Goal: Task Accomplishment & Management: Use online tool/utility

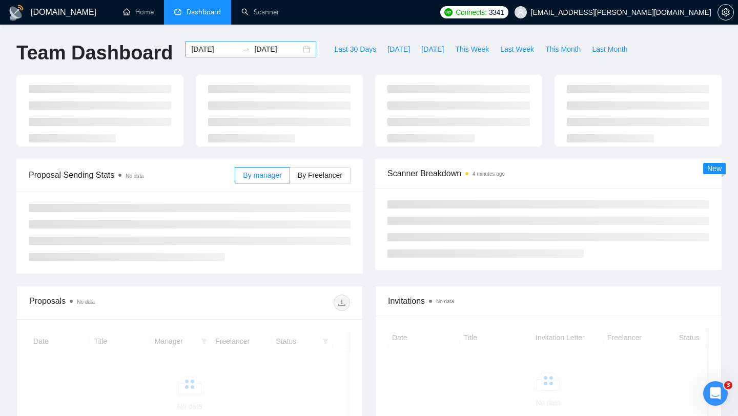
click at [267, 49] on input "[DATE]" at bounding box center [277, 49] width 47 height 11
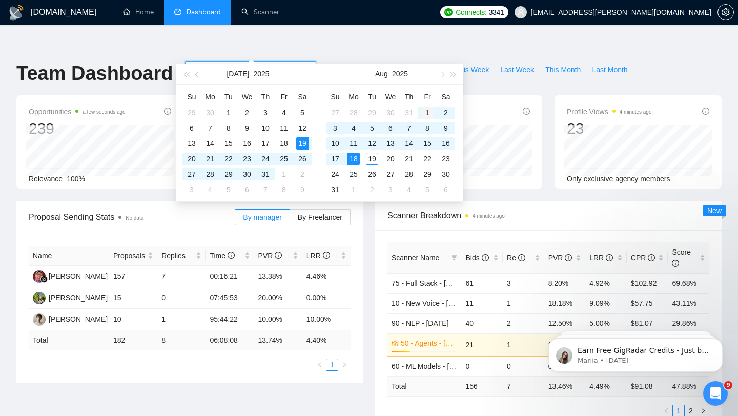
type input "2025-08-01"
click at [427, 113] on div "1" at bounding box center [427, 113] width 12 height 12
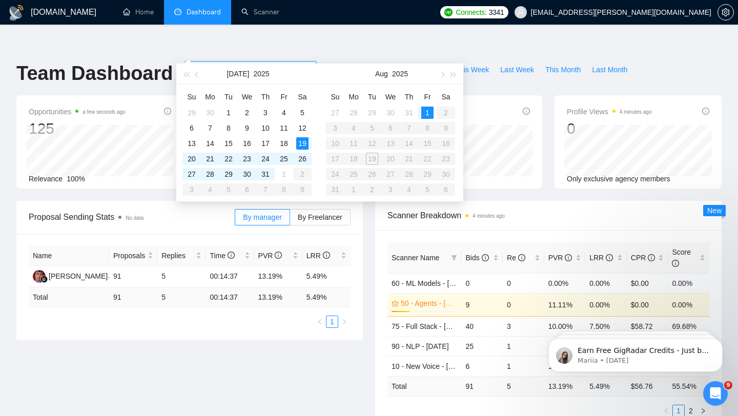
click at [373, 159] on table "Su Mo Tu We Th Fr Sa 27 28 29 30 31 1 2 3 4 5 6 7 8 9 10 11 12 13 14 15 16 17 1…" at bounding box center [390, 143] width 129 height 109
click at [219, 64] on input "[DATE]" at bounding box center [214, 69] width 47 height 11
type input "[DATE]"
click at [302, 138] on div "19" at bounding box center [302, 143] width 12 height 12
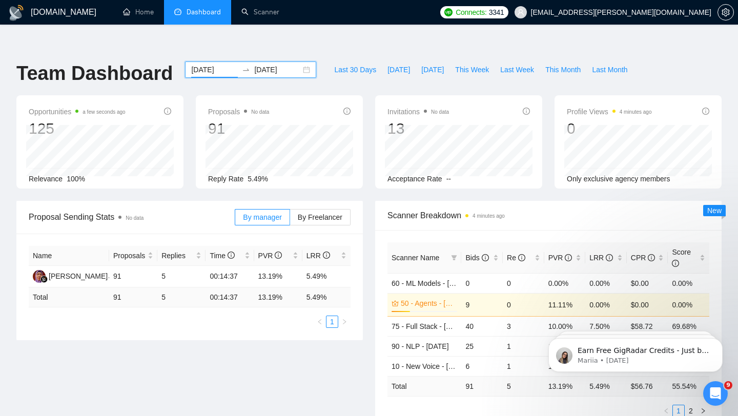
click at [278, 64] on input "2025-08-01" at bounding box center [277, 69] width 47 height 11
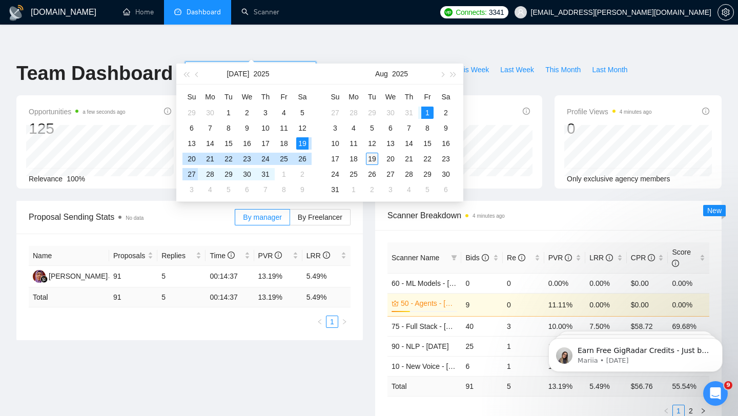
type input "2025-08-19"
click at [373, 156] on div "19" at bounding box center [372, 159] width 12 height 12
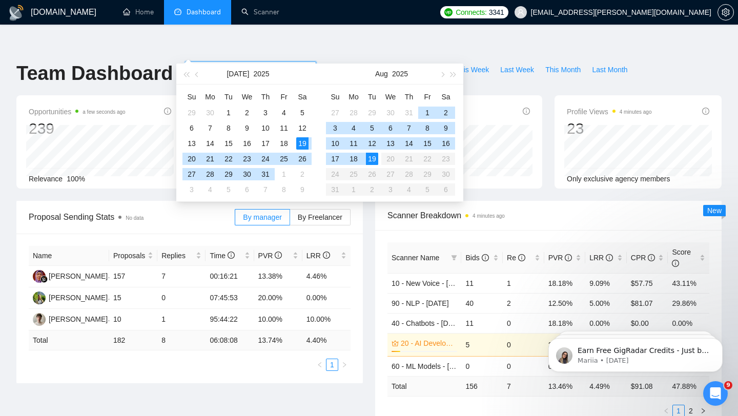
type input "[DATE]"
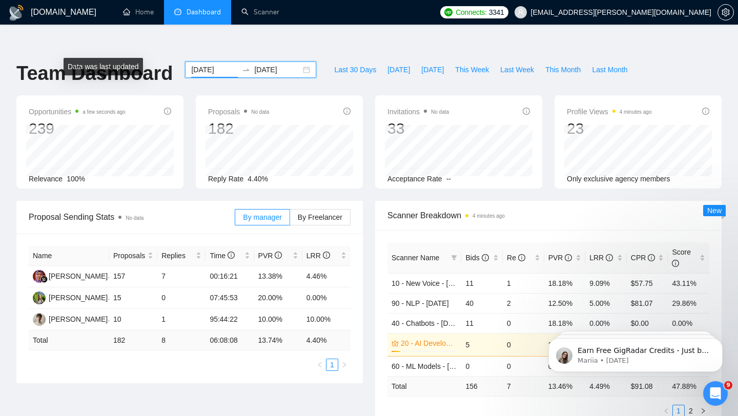
click at [125, 107] on span "a few seconds ago" at bounding box center [103, 111] width 43 height 8
click at [193, 17] on li "Dashboard" at bounding box center [197, 12] width 67 height 25
click at [134, 10] on link "Home" at bounding box center [138, 12] width 31 height 9
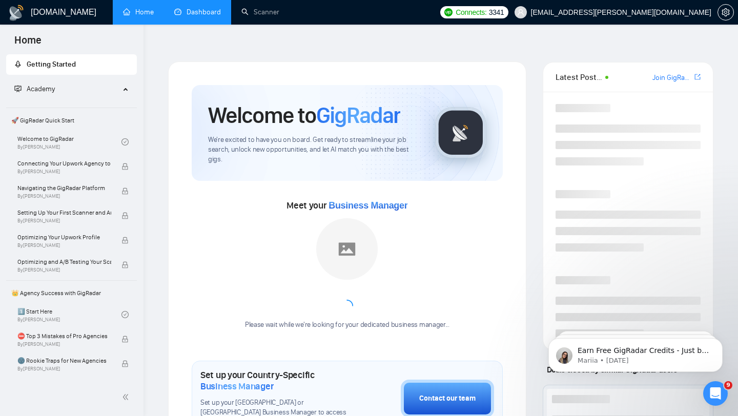
click at [192, 8] on link "Dashboard" at bounding box center [197, 12] width 47 height 9
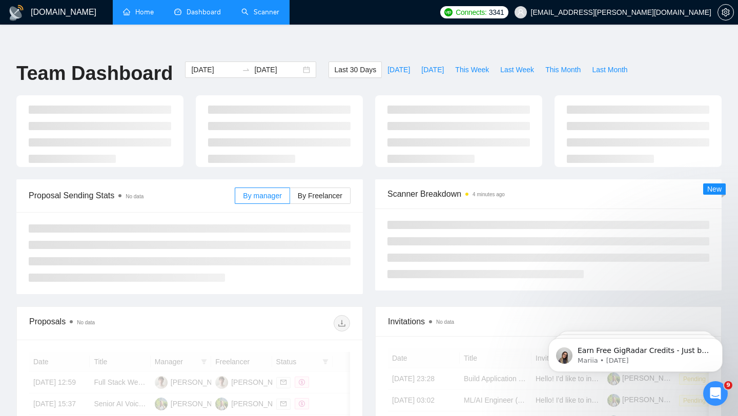
click at [256, 11] on link "Scanner" at bounding box center [260, 12] width 38 height 9
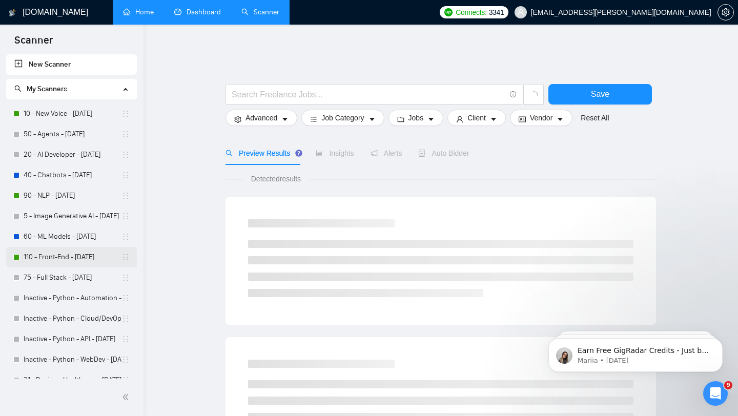
click at [74, 257] on link "110 - Front-End - 2025.08.18" at bounding box center [73, 257] width 98 height 20
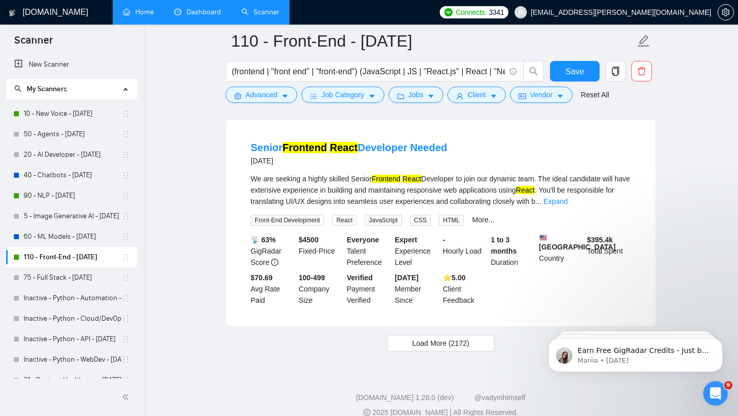
scroll to position [2116, 0]
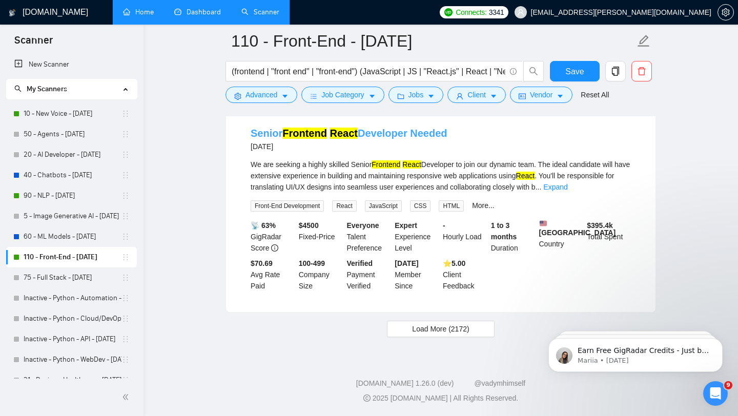
click at [331, 128] on mark "React" at bounding box center [343, 133] width 28 height 11
click at [468, 95] on button "Client" at bounding box center [476, 95] width 58 height 16
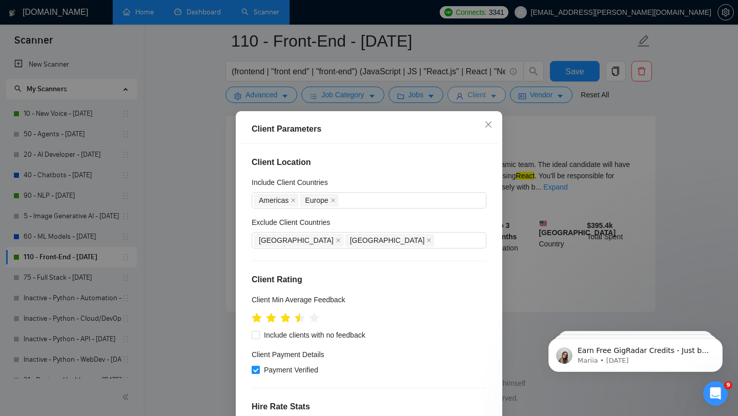
click at [468, 95] on div "Client Parameters Client Location Include Client Countries Americas Europe Excl…" at bounding box center [369, 208] width 738 height 416
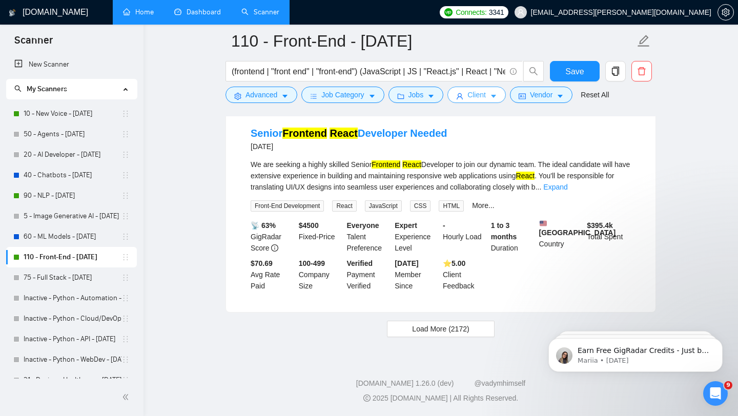
click at [468, 95] on button "Client" at bounding box center [476, 95] width 58 height 16
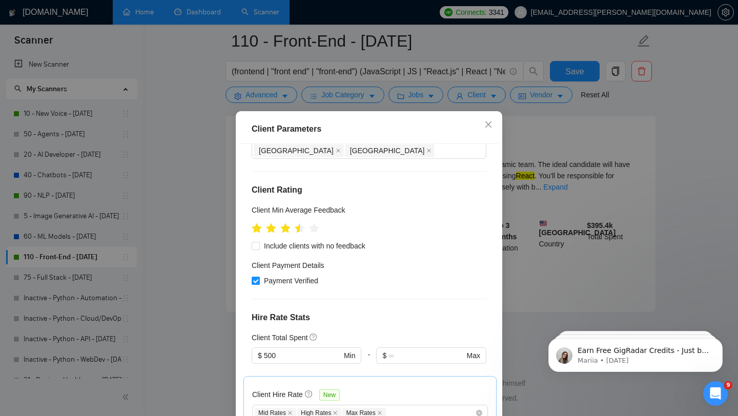
scroll to position [92, 0]
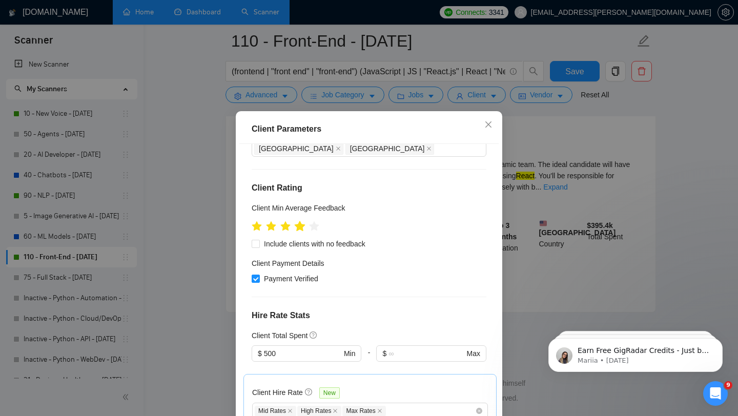
click at [302, 229] on icon "star" at bounding box center [300, 226] width 11 height 10
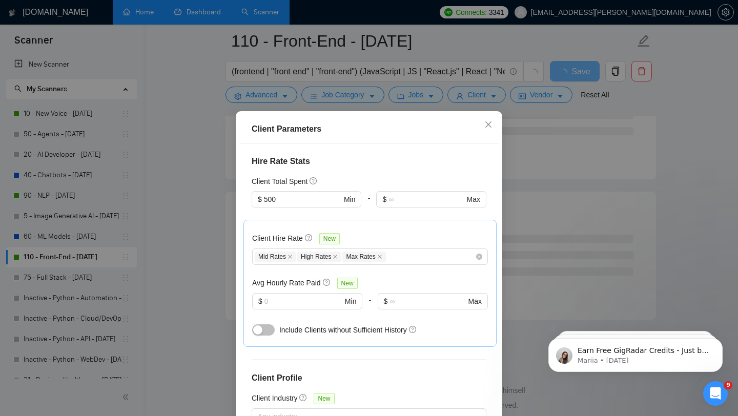
scroll to position [275, 0]
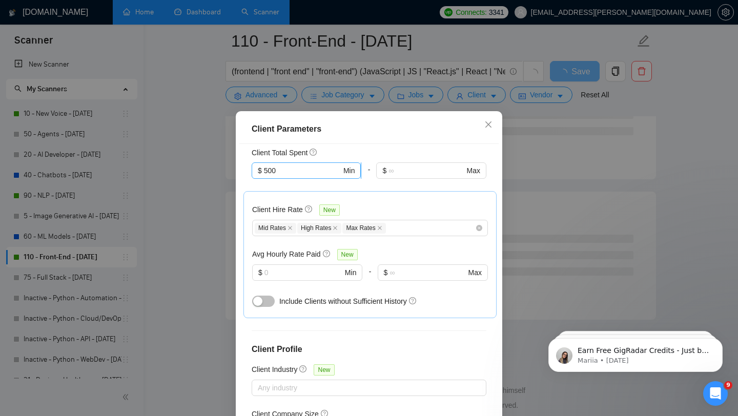
click at [271, 174] on input "500" at bounding box center [302, 170] width 77 height 11
type input "1000"
click at [350, 152] on div "Client Total Spent" at bounding box center [369, 152] width 235 height 11
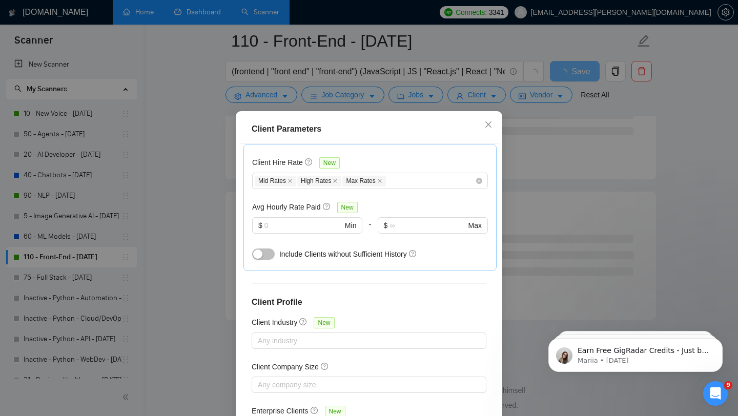
scroll to position [325, 0]
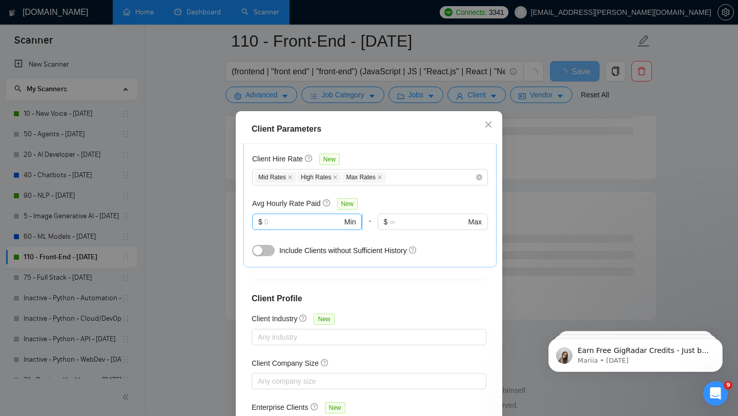
click at [311, 216] on input "text" at bounding box center [303, 221] width 78 height 11
type input "15"
click at [392, 199] on div "Avg Hourly Rate Paid New" at bounding box center [370, 204] width 236 height 12
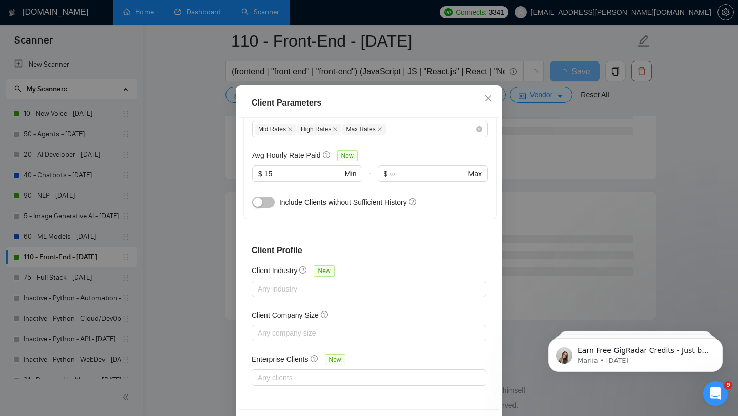
scroll to position [64, 0]
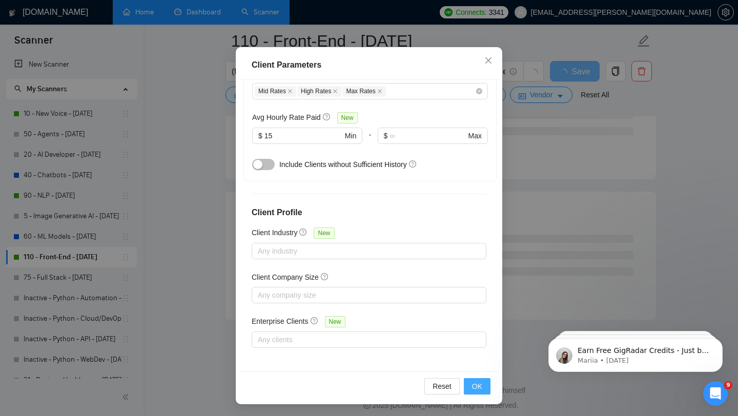
click at [473, 384] on span "OK" at bounding box center [477, 386] width 10 height 11
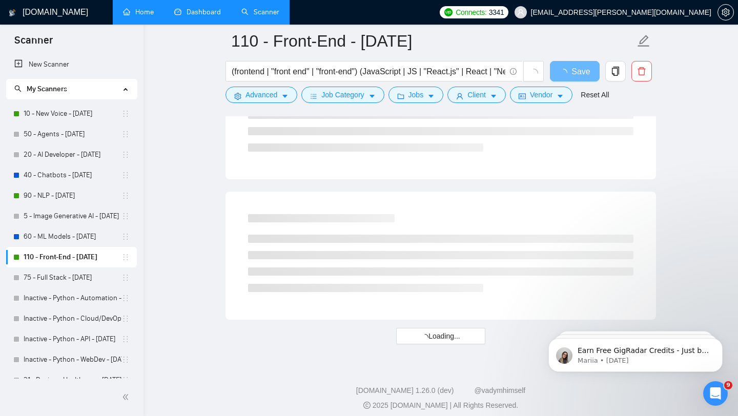
scroll to position [14, 0]
click at [485, 97] on span "Client" at bounding box center [476, 94] width 18 height 11
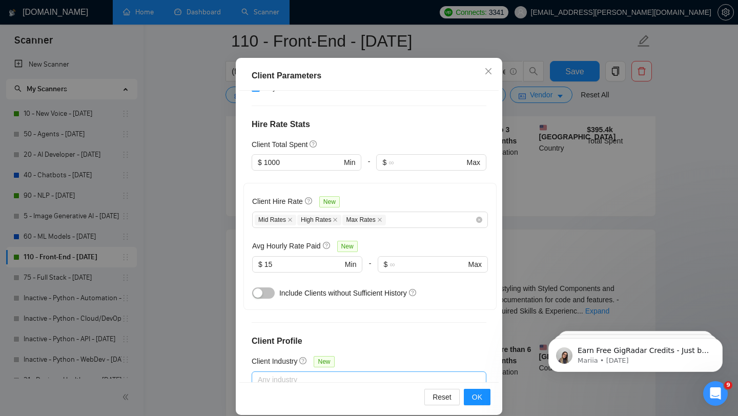
scroll to position [347, 0]
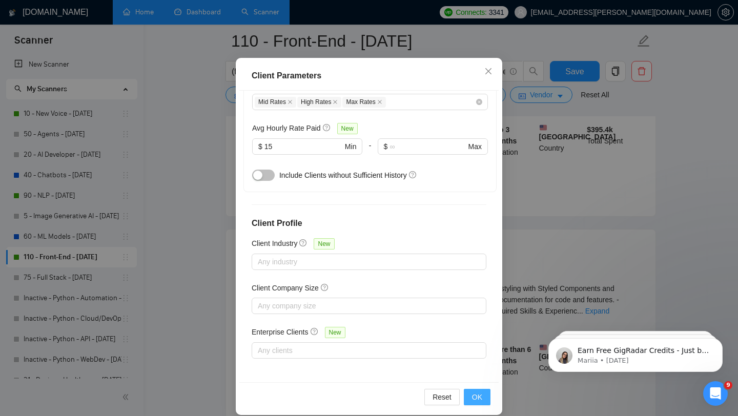
click at [482, 401] on button "OK" at bounding box center [477, 397] width 27 height 16
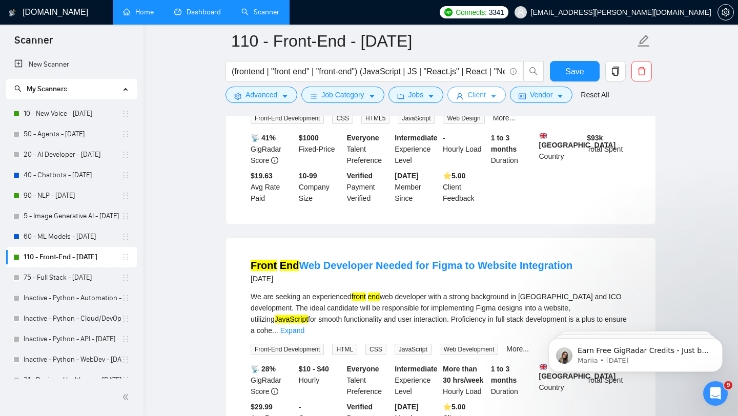
scroll to position [0, 0]
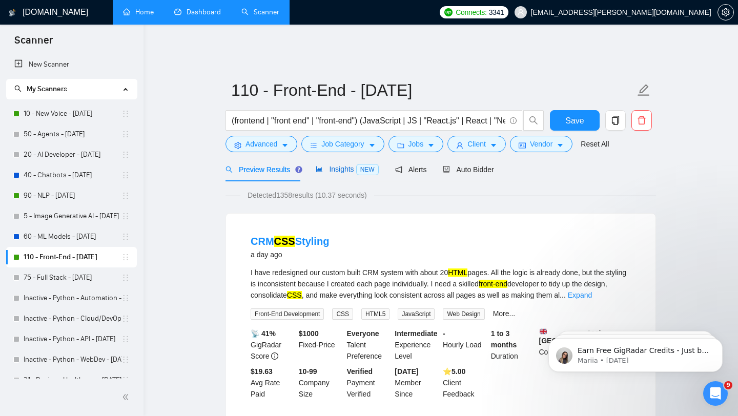
click at [346, 165] on span "Insights NEW" at bounding box center [347, 169] width 62 height 8
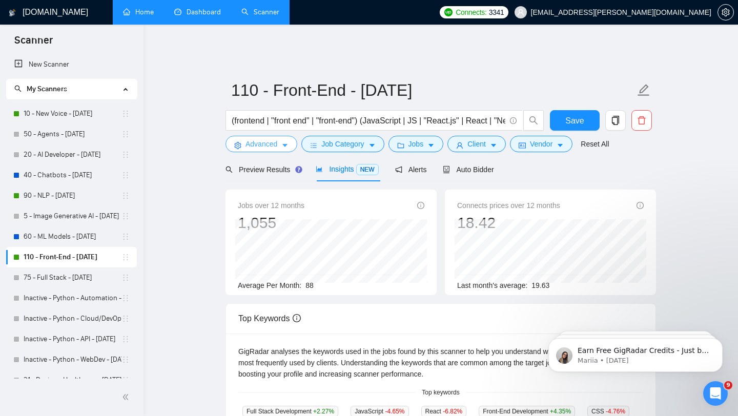
click at [266, 138] on span "Advanced" at bounding box center [261, 143] width 32 height 11
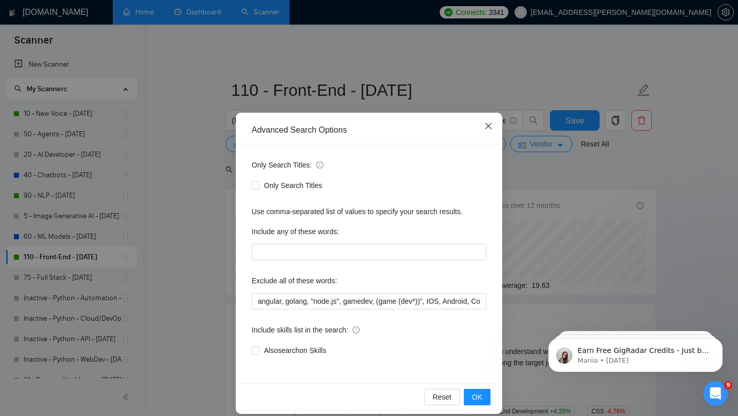
click at [488, 129] on icon "close" at bounding box center [488, 126] width 8 height 8
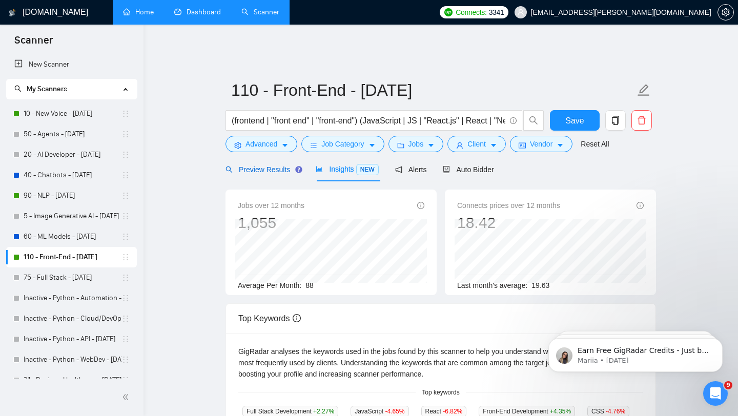
click at [267, 165] on span "Preview Results" at bounding box center [262, 169] width 74 height 8
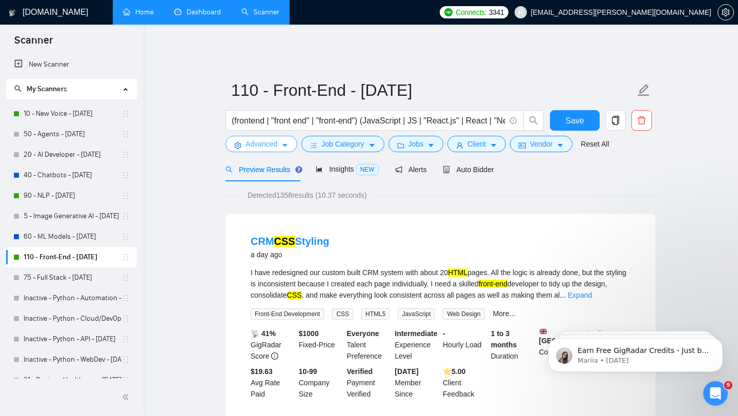
click at [265, 138] on span "Advanced" at bounding box center [261, 143] width 32 height 11
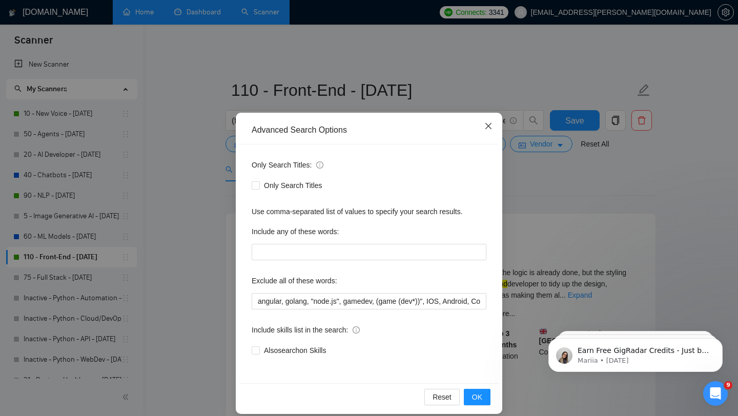
click at [491, 132] on span "Close" at bounding box center [488, 127] width 28 height 28
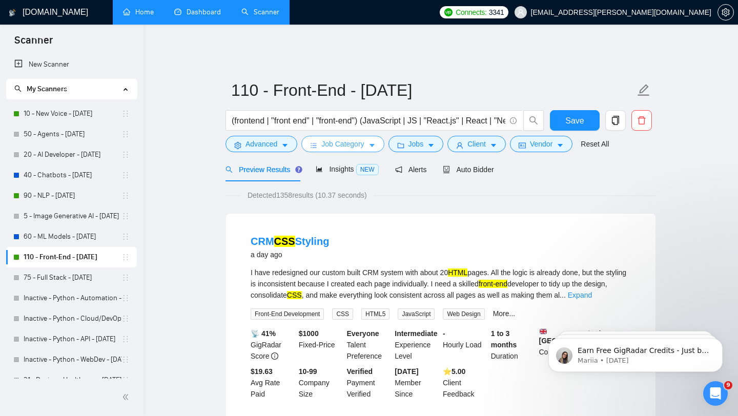
click at [343, 138] on span "Job Category" at bounding box center [342, 143] width 43 height 11
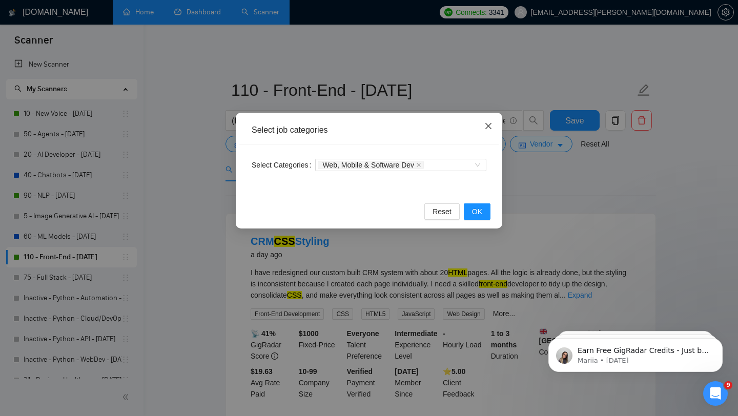
click at [490, 121] on span "Close" at bounding box center [488, 127] width 28 height 28
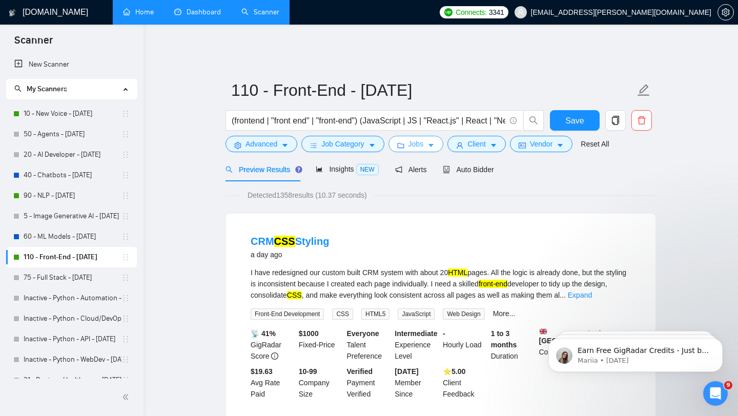
click at [403, 143] on icon "folder" at bounding box center [400, 145] width 7 height 5
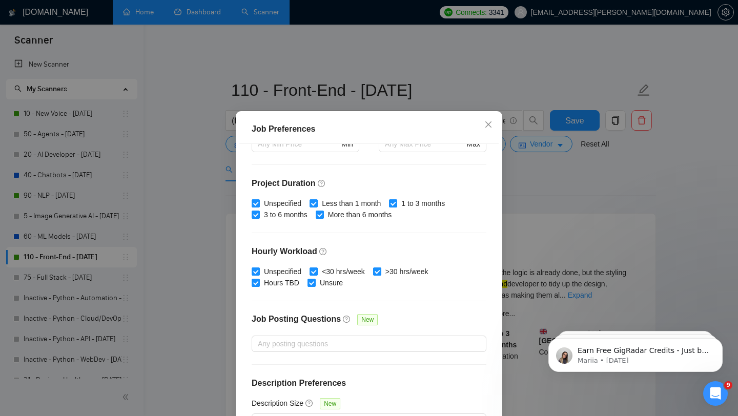
scroll to position [286, 0]
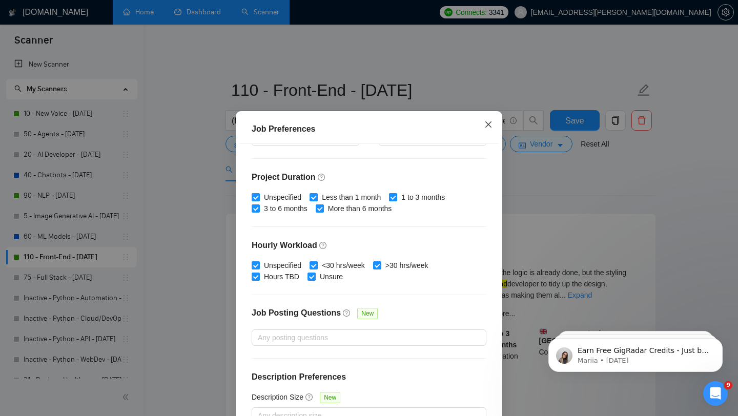
click at [487, 122] on icon "close" at bounding box center [488, 124] width 8 height 8
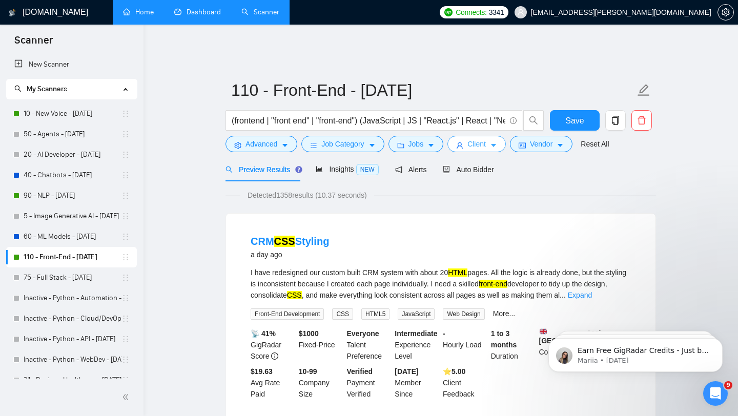
click at [482, 138] on span "Client" at bounding box center [476, 143] width 18 height 11
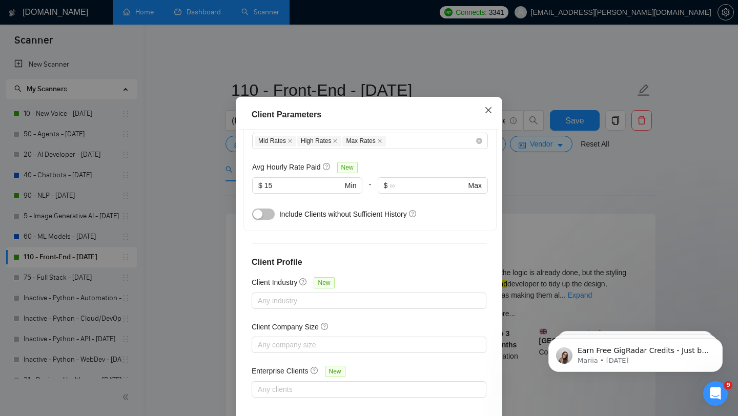
click at [484, 124] on span "Close" at bounding box center [488, 111] width 28 height 28
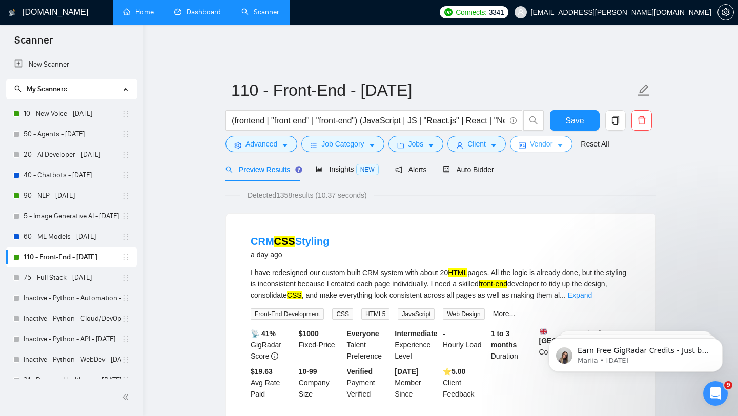
click at [539, 138] on span "Vendor" at bounding box center [541, 143] width 23 height 11
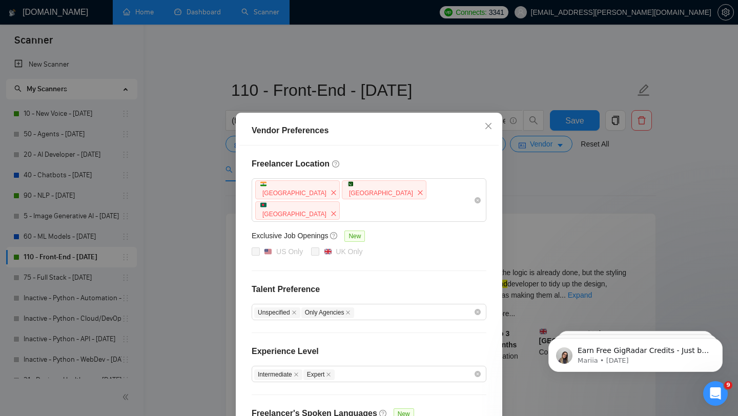
scroll to position [64, 0]
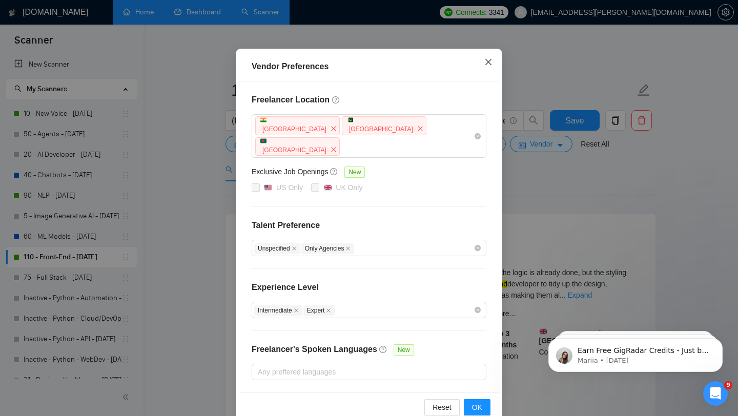
click at [487, 61] on icon "close" at bounding box center [488, 62] width 8 height 8
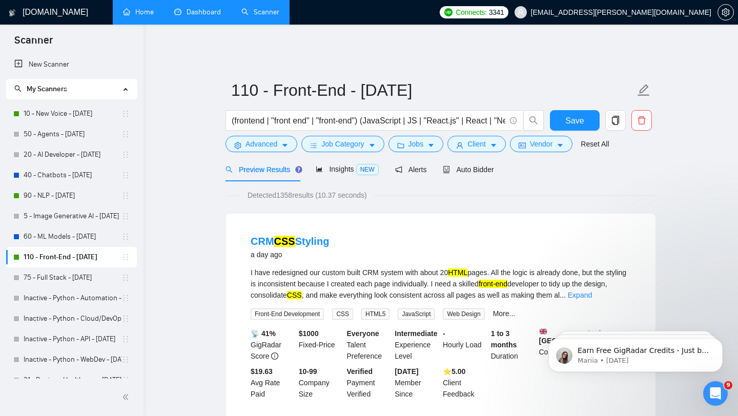
scroll to position [13, 0]
click at [273, 142] on span "Advanced" at bounding box center [261, 143] width 32 height 11
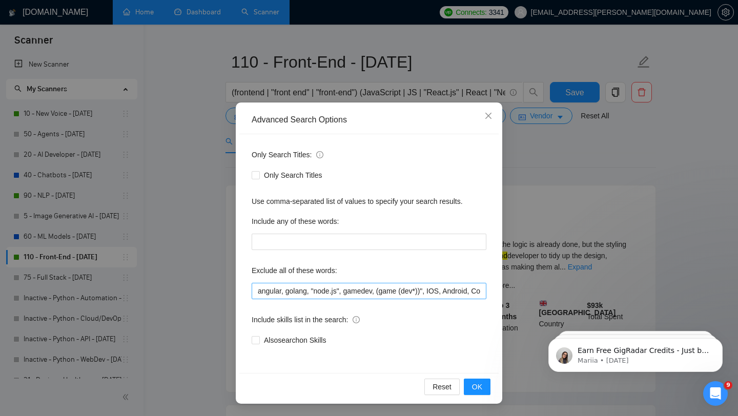
scroll to position [90, 0]
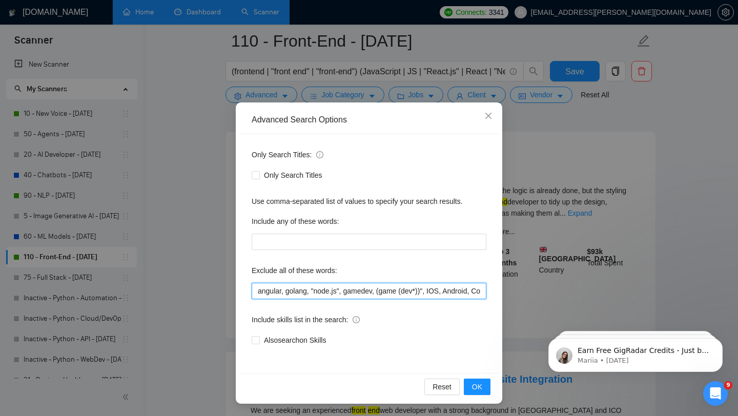
drag, startPoint x: 344, startPoint y: 292, endPoint x: 312, endPoint y: 294, distance: 31.8
click at [312, 294] on input "angular, golang, "node.js", gamedev, (game (dev*))", IOS, Android, ComfyUI, cry…" at bounding box center [369, 291] width 235 height 16
click at [268, 289] on input "angular, golang, gamedev, (game (dev*))", IOS, Android, ComfyUI, crypto, gambli…" at bounding box center [369, 291] width 235 height 16
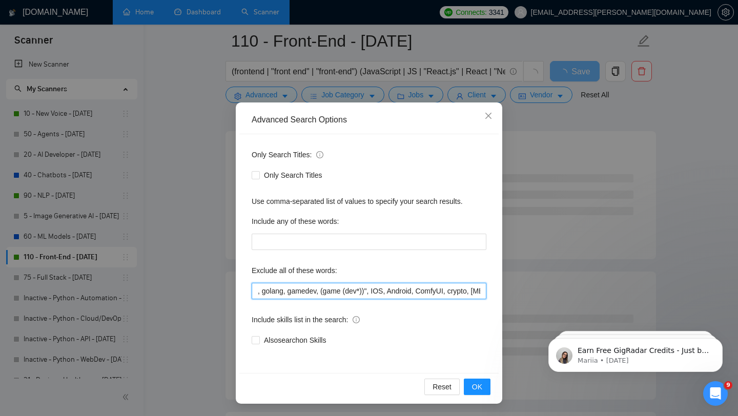
click at [263, 289] on input ", golang, gamedev, (game (dev*))", IOS, Android, ComfyUI, crypto, gambling, bet…" at bounding box center [369, 291] width 235 height 16
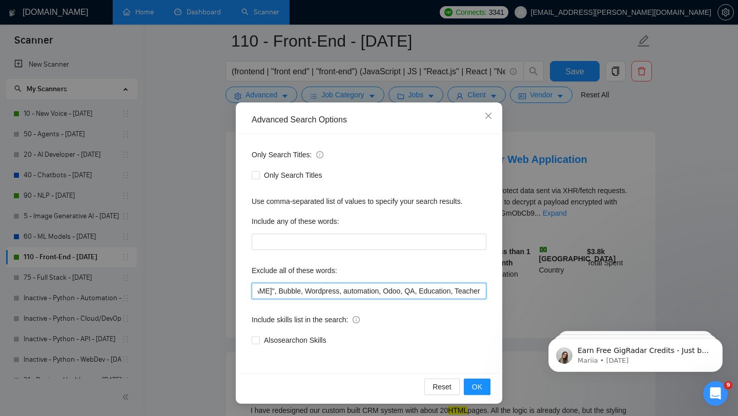
scroll to position [0, 1047]
drag, startPoint x: 410, startPoint y: 287, endPoint x: 475, endPoint y: 290, distance: 65.1
click at [475, 290] on input "golang, gamedev, (game (dev*))", IOS, Android, ComfyUI, crypto, gambling, betti…" at bounding box center [369, 291] width 235 height 16
click at [429, 293] on input "golang, gamedev, (game (dev*))", IOS, Android, ComfyUI, crypto, gambling, betti…" at bounding box center [369, 291] width 235 height 16
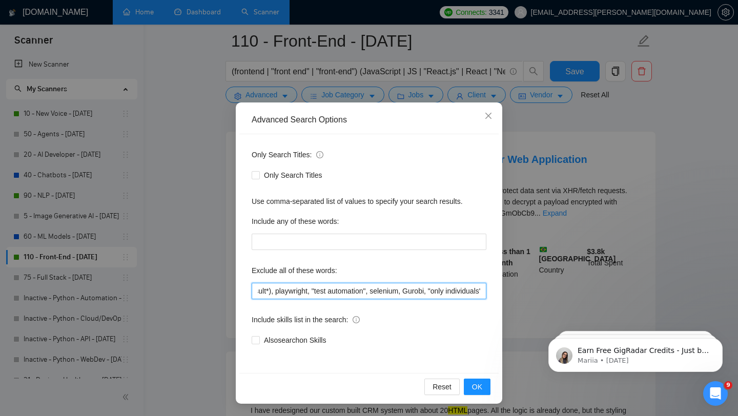
scroll to position [0, 1986]
drag, startPoint x: 427, startPoint y: 292, endPoint x: 487, endPoint y: 289, distance: 59.5
click at [487, 289] on div "Only Search Titles: Only Search Titles Use comma-separated list of values to sp…" at bounding box center [368, 253] width 259 height 239
type input "golang, gamedev, (game (dev*))", IOS, Android, ComfyUI, crypto, gambling, betti…"
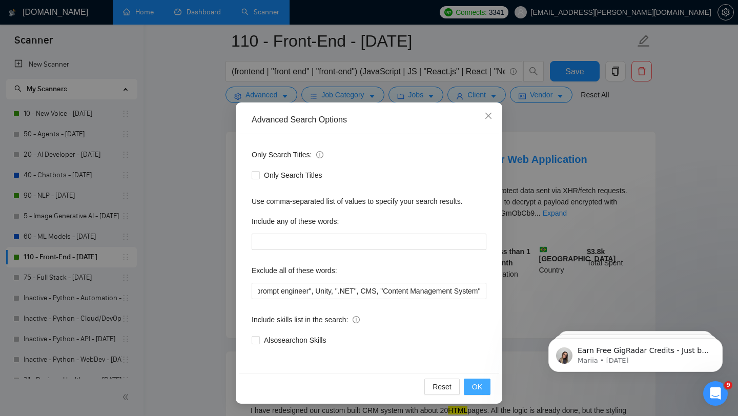
scroll to position [0, 0]
click at [479, 385] on span "OK" at bounding box center [477, 386] width 10 height 11
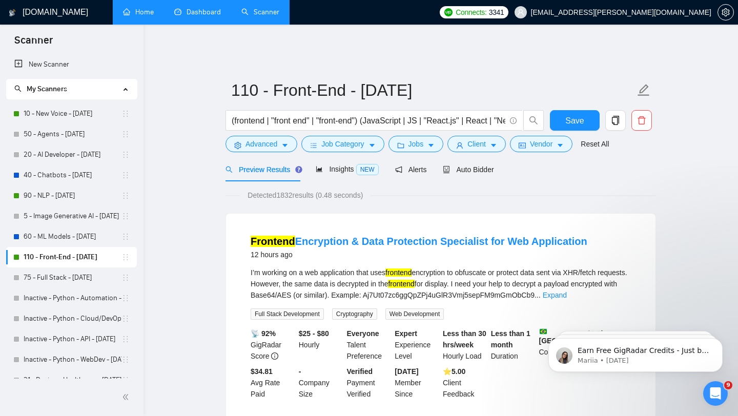
click at [282, 165] on span "Preview Results" at bounding box center [262, 169] width 74 height 8
click at [322, 114] on input "(frontend | "front end" | "front-end") (JavaScript | JS | "React.js" | React | …" at bounding box center [369, 120] width 274 height 13
drag, startPoint x: 322, startPoint y: 108, endPoint x: 437, endPoint y: 111, distance: 115.8
click at [437, 114] on input "(frontend | "front end" | "front-end") (JavaScript | JS | "React.js" | React | …" at bounding box center [369, 120] width 274 height 13
click at [420, 114] on input "(frontend | "front end" | "front-end") (JavaScript | JS | "React.js" | React | …" at bounding box center [369, 120] width 274 height 13
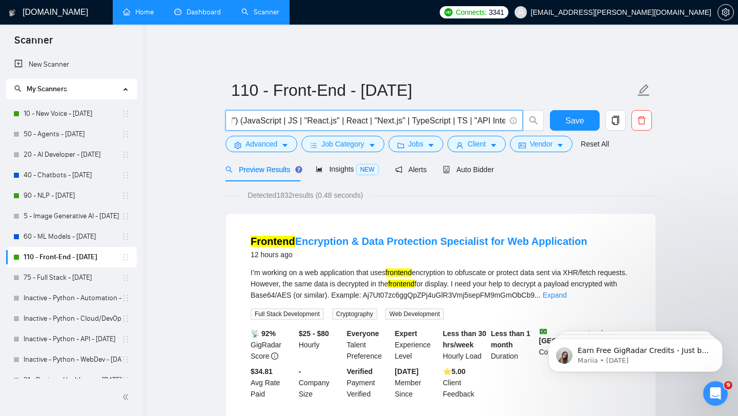
scroll to position [0, 257]
drag, startPoint x: 420, startPoint y: 114, endPoint x: 499, endPoint y: 117, distance: 80.0
click at [499, 117] on input "(frontend | "front end" | "front-end") (JavaScript | JS | "React.js" | React | …" at bounding box center [369, 120] width 274 height 13
click at [432, 114] on input "(frontend | "front end" | "front-end") (JavaScript | JS | "React.js" | React | …" at bounding box center [369, 120] width 274 height 13
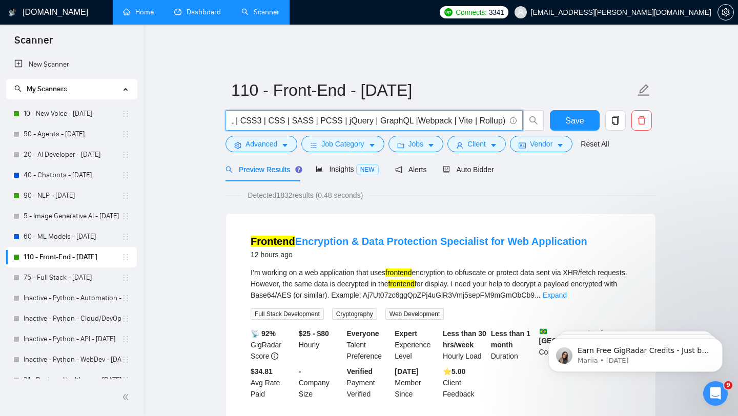
drag, startPoint x: 432, startPoint y: 111, endPoint x: 517, endPoint y: 118, distance: 85.4
click at [517, 118] on span "(frontend | "front end" | "front-end") (JavaScript | JS | "React.js" | React | …" at bounding box center [373, 120] width 297 height 20
click at [463, 114] on input "(frontend | "front end" | "front-end") (JavaScript | JS | "React.js" | React | …" at bounding box center [369, 120] width 274 height 13
click at [347, 117] on input "(frontend | "front end" | "front-end") (JavaScript | JS | "React.js" | React | …" at bounding box center [369, 120] width 274 height 13
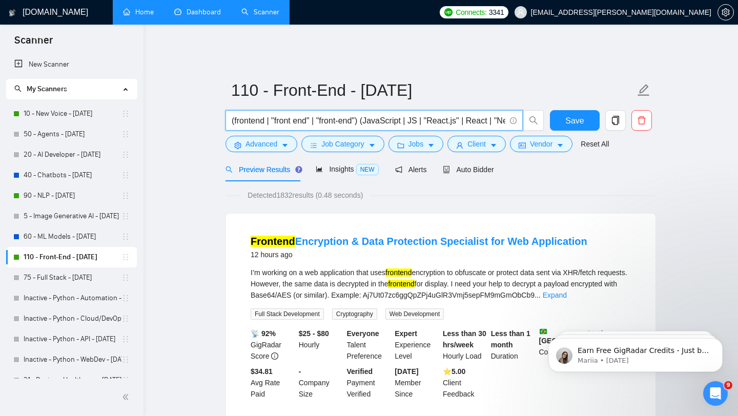
drag, startPoint x: 327, startPoint y: 112, endPoint x: 338, endPoint y: 111, distance: 11.3
click at [338, 114] on input "(frontend | "front end" | "front-end") (JavaScript | JS | "React.js" | React | …" at bounding box center [369, 120] width 274 height 13
click at [357, 114] on input "(frontend | "front end" | "front-end") (JavaScript | JS | "React.js" | React | …" at bounding box center [369, 120] width 274 height 13
drag, startPoint x: 397, startPoint y: 114, endPoint x: 470, endPoint y: 120, distance: 73.0
click at [470, 120] on span "(frontend | "front end" | "front-end") (JavaScript | JS | "React.js" | React | …" at bounding box center [373, 120] width 297 height 20
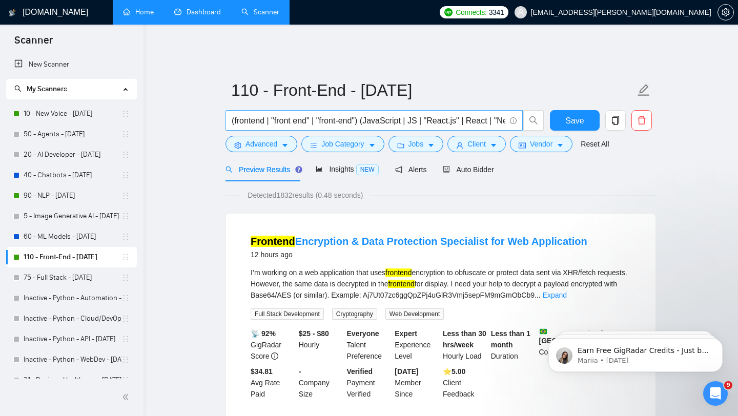
click at [470, 120] on span "(frontend | "front end" | "front-end") (JavaScript | JS | "React.js" | React | …" at bounding box center [373, 120] width 297 height 20
click at [470, 114] on input "(frontend | "front end" | "front-end") (JavaScript | JS | "React.js" | React | …" at bounding box center [369, 120] width 274 height 13
drag, startPoint x: 470, startPoint y: 113, endPoint x: 435, endPoint y: 109, distance: 34.5
click at [435, 114] on input "(frontend | "front end" | "front-end") (JavaScript | JS | "React.js" | React | …" at bounding box center [369, 120] width 274 height 13
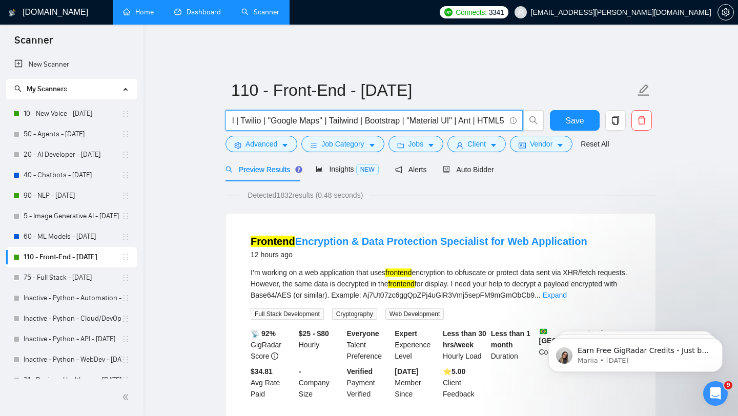
scroll to position [0, 0]
click at [466, 114] on input "(frontend | "front end" | "front-end") (JavaScript | JS | "React.js" | React | …" at bounding box center [369, 120] width 274 height 13
drag, startPoint x: 466, startPoint y: 113, endPoint x: 540, endPoint y: 116, distance: 74.3
click at [540, 116] on span "(frontend | "front end" | "front-end") (JavaScript | JS | "React.js" | React | …" at bounding box center [384, 120] width 319 height 20
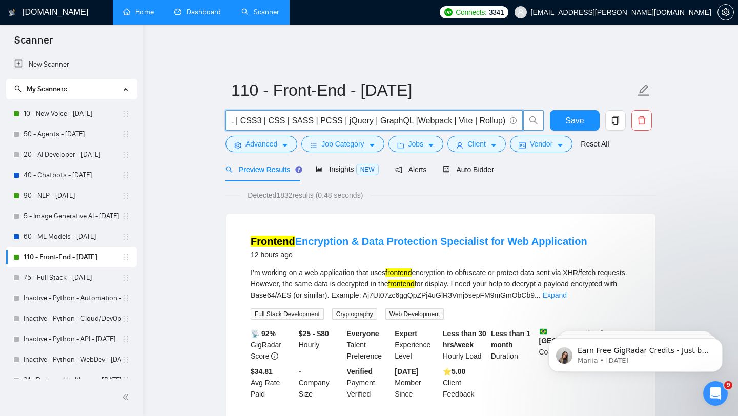
scroll to position [1, 0]
click at [507, 114] on span at bounding box center [511, 120] width 9 height 13
click at [506, 114] on span "(frontend | "front end" | "front-end") (JavaScript | JS | "React.js" | React | …" at bounding box center [373, 120] width 297 height 20
click at [487, 114] on input "(frontend | "front end" | "front-end") (JavaScript | JS | "React.js" | React | …" at bounding box center [369, 120] width 274 height 13
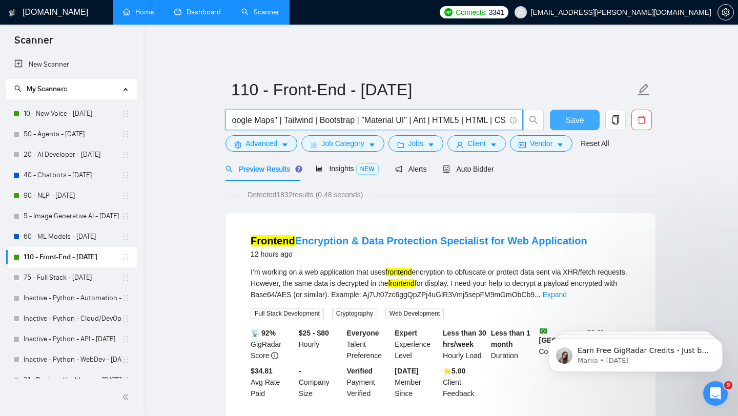
scroll to position [0, 827]
drag, startPoint x: 487, startPoint y: 112, endPoint x: 551, endPoint y: 113, distance: 64.1
click at [551, 113] on div "(frontend | "front end" | "front-end") (JavaScript | JS | "React.js" | React | …" at bounding box center [438, 123] width 430 height 26
click at [507, 114] on span at bounding box center [511, 120] width 9 height 13
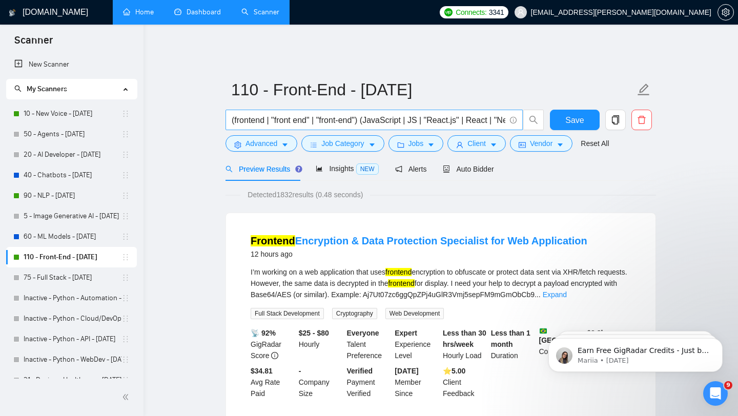
click at [507, 114] on span at bounding box center [511, 120] width 9 height 13
click at [445, 114] on input "(frontend | "front end" | "front-end") (JavaScript | JS | "React.js" | React | …" at bounding box center [369, 120] width 274 height 13
click at [366, 114] on input "(frontend | "front end" | "front-end") (JavaScript | JS | "React.js" | React | …" at bounding box center [369, 120] width 274 height 13
paste input "React.js, Redux Toolkit, Next.js, TypeScript, JavaScript (ES6+), React Query, R…"
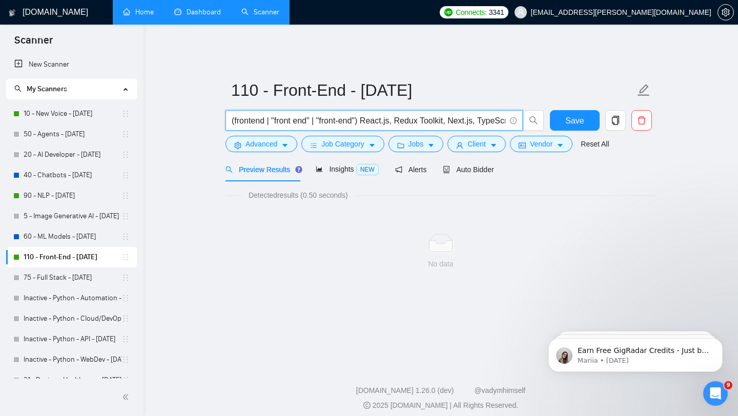
drag, startPoint x: 284, startPoint y: 111, endPoint x: 197, endPoint y: 106, distance: 86.7
click at [197, 106] on main "110 - Front-End - 2025.08.18 (frontend | "front end" | "front-end") React.js, R…" at bounding box center [440, 196] width 561 height 296
click at [369, 114] on input "(frontend | "front end" | "front-end") React.js, Redux Toolkit, Next.js, TypeSc…" at bounding box center [369, 120] width 274 height 13
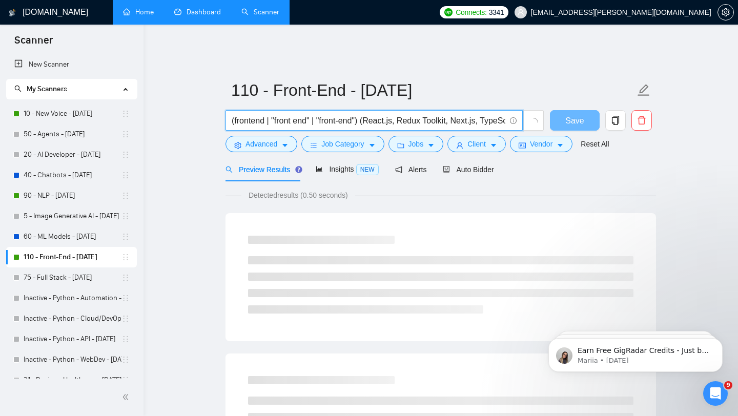
click at [401, 115] on input "(frontend | "front end" | "front-end") (React.js, Redux Toolkit, Next.js, TypeS…" at bounding box center [369, 120] width 274 height 13
click at [406, 114] on input "(frontend | "front end" | "front-end") (React.js, Redux Toolkit, Next.js, TypeS…" at bounding box center [369, 120] width 274 height 13
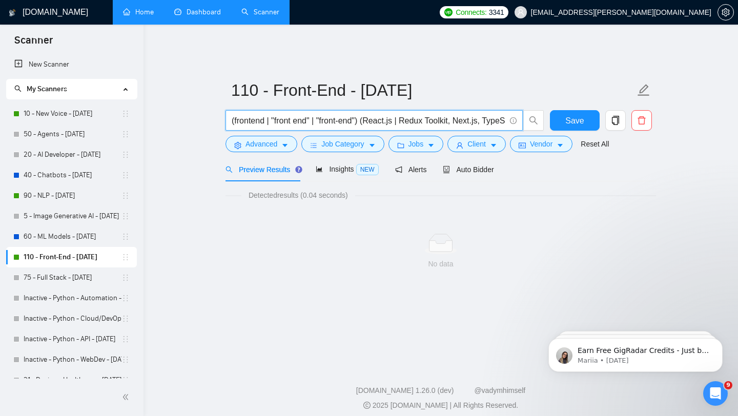
click at [457, 114] on input "(frontend | "front end" | "front-end") (React.js | Redux Toolkit, Next.js, Type…" at bounding box center [369, 120] width 274 height 13
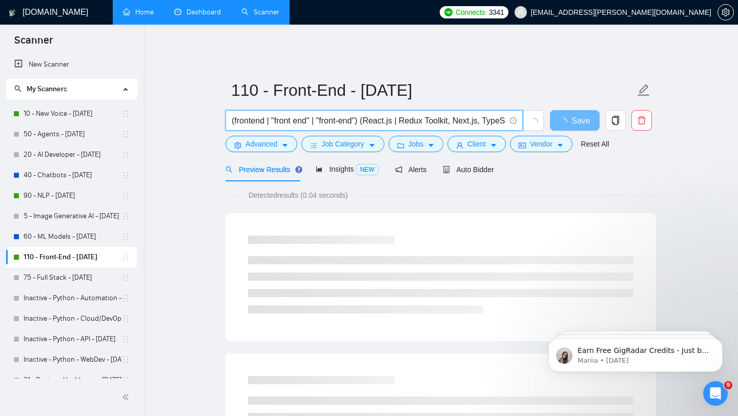
click at [460, 115] on input "(frontend | "front end" | "front-end") (React.js | Redux Toolkit, Next.js, Type…" at bounding box center [369, 120] width 274 height 13
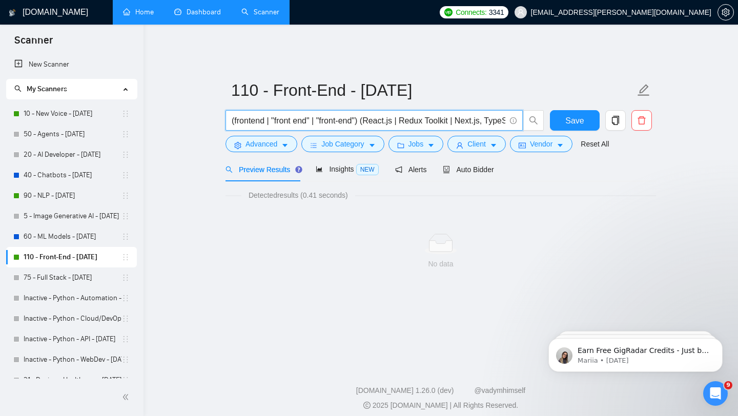
drag, startPoint x: 488, startPoint y: 114, endPoint x: 493, endPoint y: 115, distance: 5.2
click at [493, 115] on input "(frontend | "front end" | "front-end") (React.js | Redux Toolkit | Next.js, Typ…" at bounding box center [369, 120] width 274 height 13
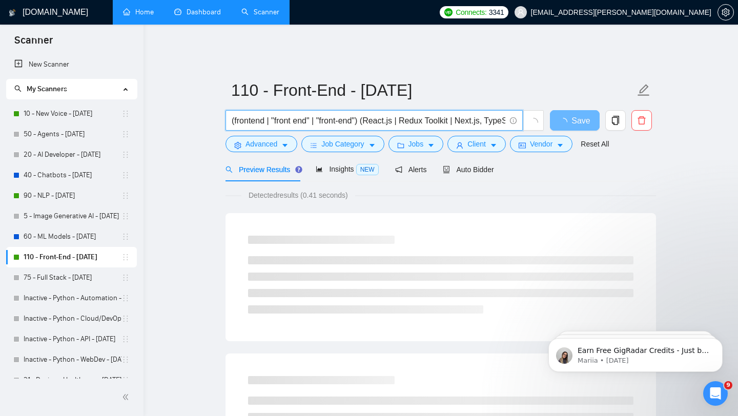
click at [493, 115] on input "(frontend | "front end" | "front-end") (React.js | Redux Toolkit | Next.js, Typ…" at bounding box center [369, 120] width 274 height 13
drag, startPoint x: 493, startPoint y: 113, endPoint x: 502, endPoint y: 114, distance: 8.8
click at [502, 114] on input "(frontend | "front end" | "front-end") (React.js | Redux Toolkit | Next.js | Ty…" at bounding box center [369, 120] width 274 height 13
click at [483, 114] on input "(frontend | "front end" | "front-end") (React.js | Redux Toolkit | Next.js | Ty…" at bounding box center [369, 120] width 274 height 13
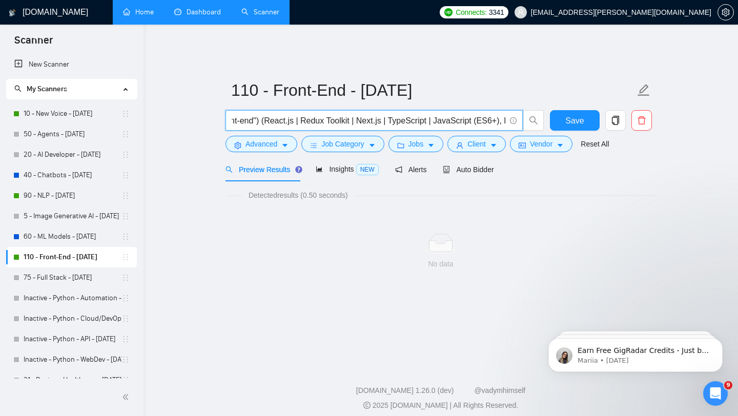
drag, startPoint x: 474, startPoint y: 114, endPoint x: 502, endPoint y: 117, distance: 28.3
click at [502, 117] on input "(frontend | "front end" | "front-end") (React.js | Redux Toolkit | Next.js | Ty…" at bounding box center [369, 120] width 274 height 13
click at [481, 114] on input "(frontend | "front end" | "front-end") (React.js | Redux Toolkit | Next.js | Ty…" at bounding box center [369, 120] width 274 height 13
click at [504, 114] on input "(frontend | "front end" | "front-end") (React.js | Redux Toolkit | Next.js | Ty…" at bounding box center [369, 120] width 274 height 13
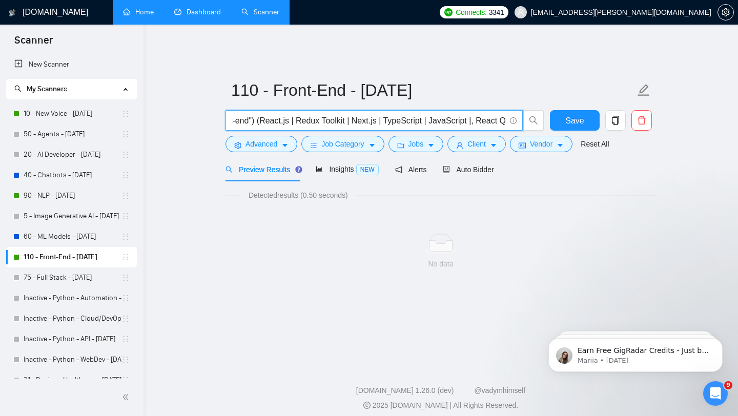
click at [486, 114] on input "(frontend | "front end" | "front-end") (React.js | Redux Toolkit | Next.js | Ty…" at bounding box center [369, 120] width 274 height 13
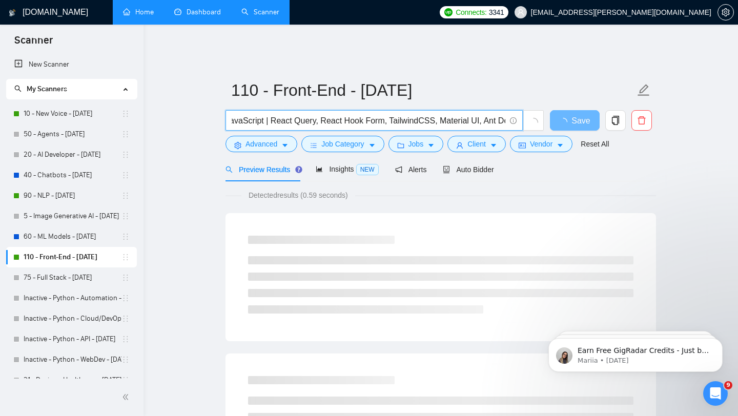
scroll to position [0, 313]
click at [488, 114] on input "(frontend | "front end" | "front-end") (React.js | Redux Toolkit | Next.js | Ty…" at bounding box center [369, 120] width 274 height 13
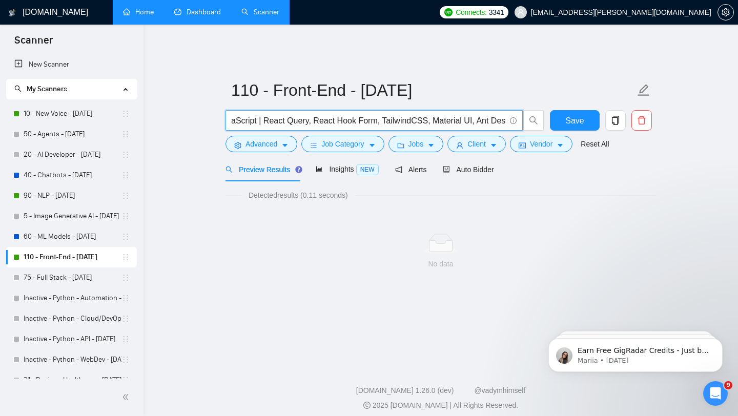
click at [324, 115] on input "(frontend | "front end" | "front-end") (React.js | Redux Toolkit | Next.js | Ty…" at bounding box center [369, 120] width 274 height 13
click at [393, 114] on input "(frontend | "front end" | "front-end") (React.js | Redux Toolkit | Next.js | Ty…" at bounding box center [369, 120] width 274 height 13
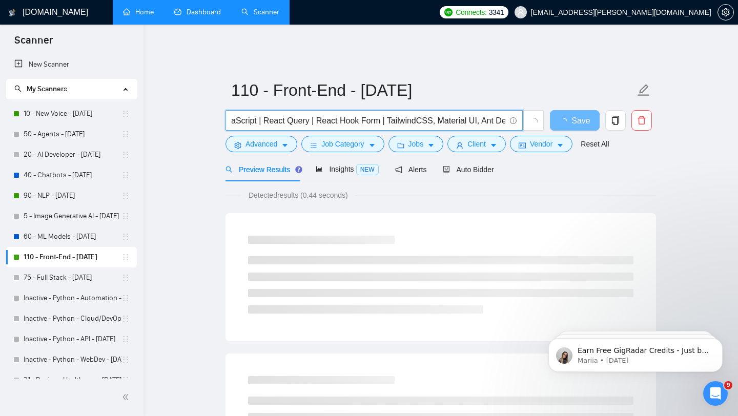
click at [446, 114] on input "(frontend | "front end" | "front-end") (React.js | Redux Toolkit | Next.js | Ty…" at bounding box center [369, 120] width 274 height 13
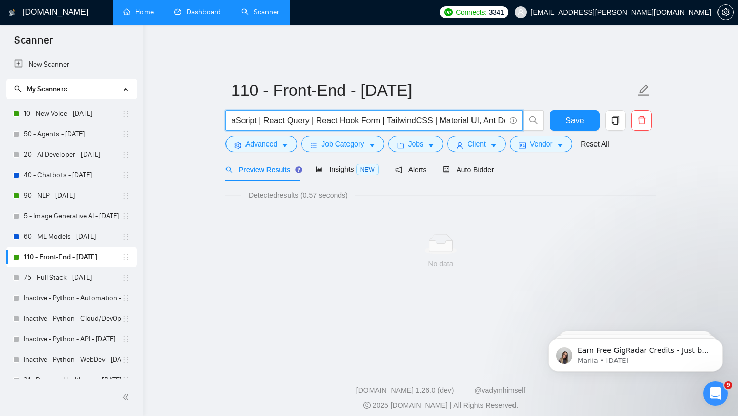
click at [492, 114] on input "(frontend | "front end" | "front-end") (React.js | Redux Toolkit | Next.js | Ty…" at bounding box center [369, 120] width 274 height 13
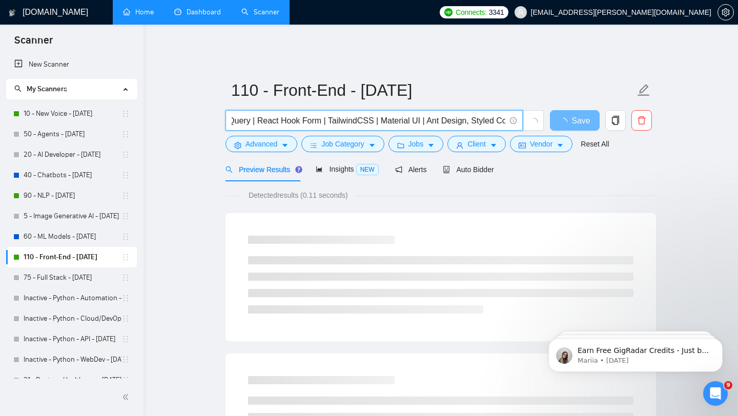
drag, startPoint x: 498, startPoint y: 112, endPoint x: 505, endPoint y: 113, distance: 6.2
click at [505, 113] on span "(frontend | "front end" | "front-end") (React.js | Redux Toolkit | Next.js | Ty…" at bounding box center [373, 120] width 297 height 20
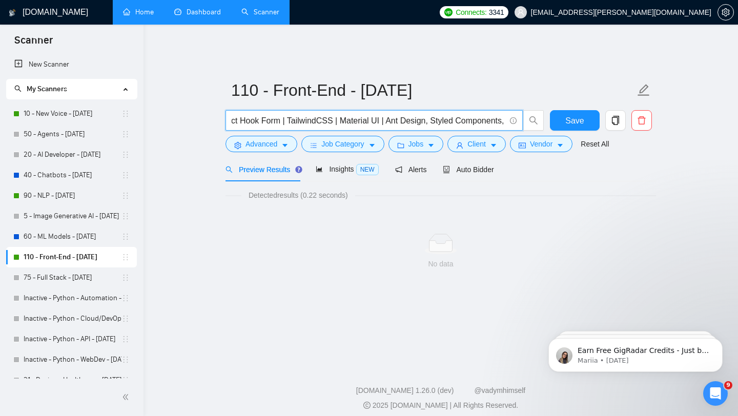
click at [439, 114] on input "(frontend | "front end" | "front-end") (React.js | Redux Toolkit | Next.js | Ty…" at bounding box center [369, 120] width 274 height 13
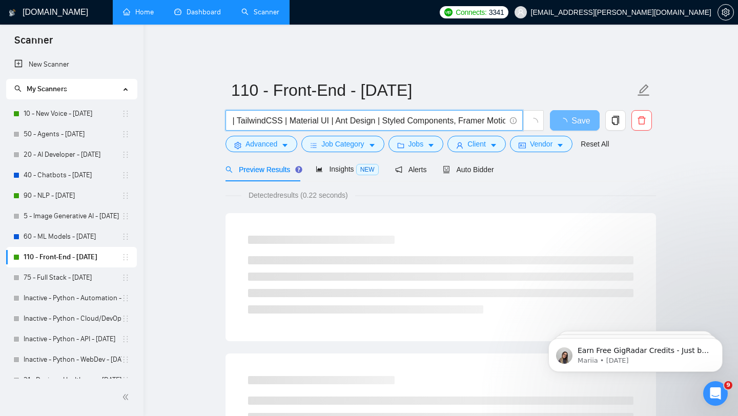
drag, startPoint x: 476, startPoint y: 110, endPoint x: 503, endPoint y: 115, distance: 26.5
click at [503, 115] on input "(frontend | "front end" | "front-end") (React.js | Redux Toolkit | Next.js | Ty…" at bounding box center [369, 120] width 274 height 13
click at [468, 114] on input "(frontend | "front end" | "front-end") (React.js | Redux Toolkit | Next.js | Ty…" at bounding box center [369, 120] width 274 height 13
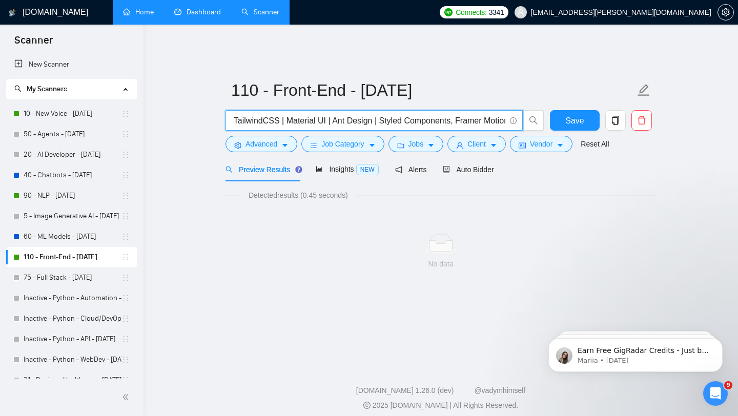
click at [468, 114] on input "(frontend | "front end" | "front-end") (React.js | Redux Toolkit | Next.js | Ty…" at bounding box center [369, 120] width 274 height 13
click at [467, 114] on input "(frontend | "front end" | "front-end") (React.js | Redux Toolkit | Next.js | Ty…" at bounding box center [369, 120] width 274 height 13
drag, startPoint x: 487, startPoint y: 111, endPoint x: 511, endPoint y: 116, distance: 24.2
click at [511, 116] on span "(frontend | "front end" | "front-end") (React.js | Redux Toolkit | Next.js | Ty…" at bounding box center [373, 120] width 297 height 20
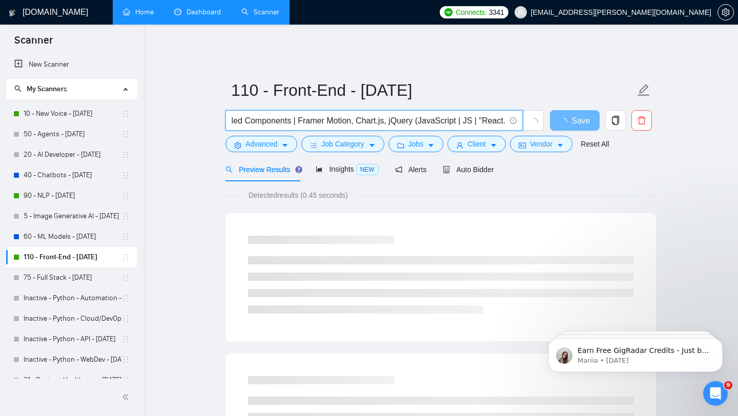
click at [366, 117] on input "(frontend | "front end" | "front-end") (React.js | Redux Toolkit | Next.js | Ty…" at bounding box center [369, 120] width 274 height 13
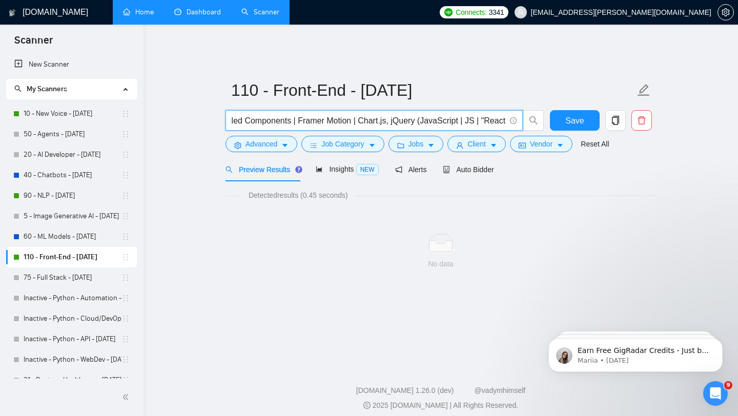
click at [401, 114] on input "(frontend | "front end" | "front-end") (React.js | Redux Toolkit | Next.js | Ty…" at bounding box center [369, 120] width 274 height 13
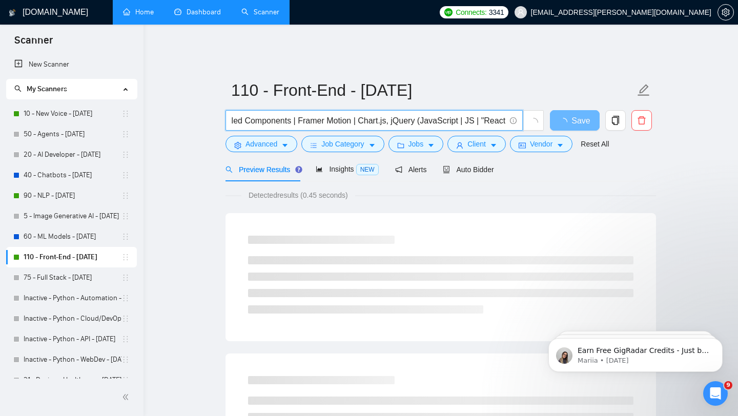
click at [401, 114] on input "(frontend | "front end" | "front-end") (React.js | Redux Toolkit | Next.js | Ty…" at bounding box center [369, 120] width 274 height 13
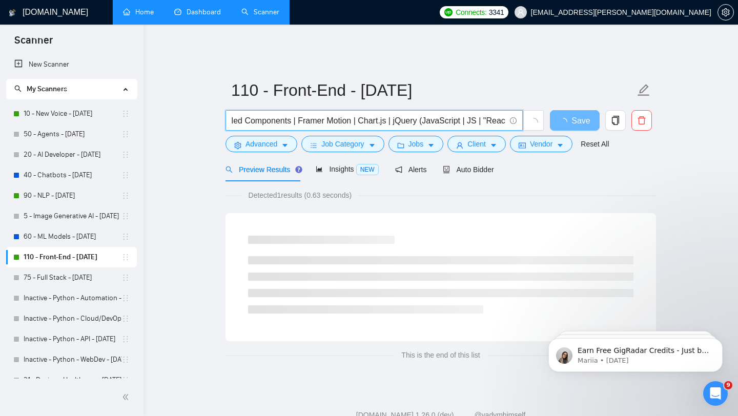
click at [426, 114] on input "(frontend | "front end" | "front-end") (React.js | Redux Toolkit | Next.js | Ty…" at bounding box center [369, 120] width 274 height 13
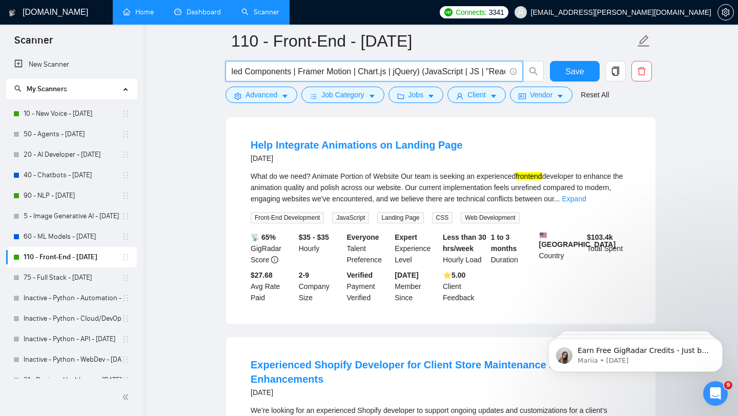
scroll to position [86, 0]
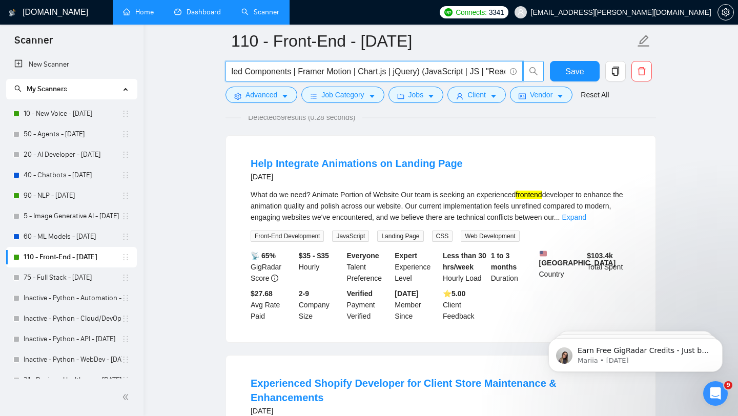
click at [534, 69] on icon "search" at bounding box center [533, 71] width 8 height 8
click at [534, 71] on icon "search" at bounding box center [533, 71] width 9 height 9
click at [432, 71] on input "(frontend | "front end" | "front-end") (React.js | Redux Toolkit | Next.js | Ty…" at bounding box center [369, 71] width 274 height 13
drag, startPoint x: 433, startPoint y: 71, endPoint x: 259, endPoint y: 67, distance: 174.2
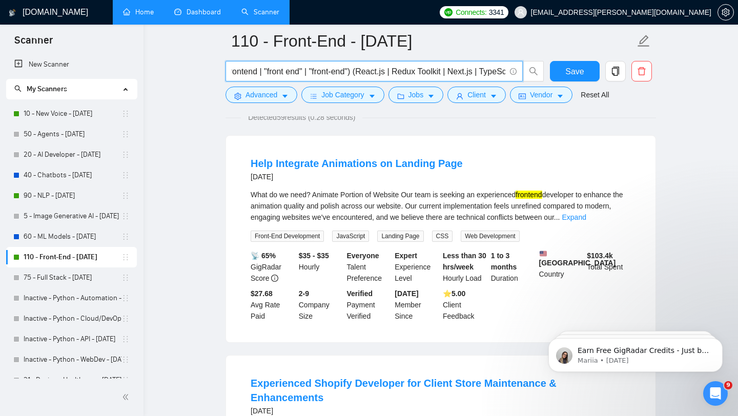
click at [259, 67] on input "(frontend | "front end" | "front-end") (React.js | Redux Toolkit | Next.js | Ty…" at bounding box center [369, 71] width 274 height 13
click at [292, 65] on input "(frontend | "front end" | "front-end") (React.js | Redux Toolkit | Next.js | Ty…" at bounding box center [369, 71] width 274 height 13
drag, startPoint x: 365, startPoint y: 71, endPoint x: 462, endPoint y: 71, distance: 97.3
click at [462, 71] on input "(frontend | "front end" | "front-end") (React.js | Redux Toolkit | Next.js | Ty…" at bounding box center [369, 71] width 274 height 13
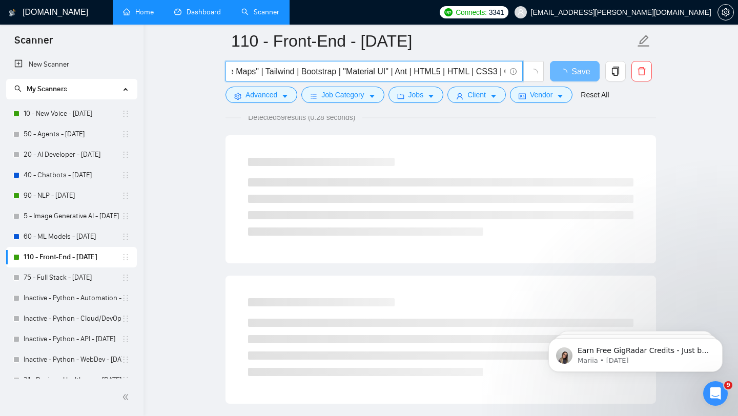
click at [361, 72] on input "(frontend | "front end" | "front-end") () (JavaScript | JS | "React.js" | React…" at bounding box center [369, 71] width 274 height 13
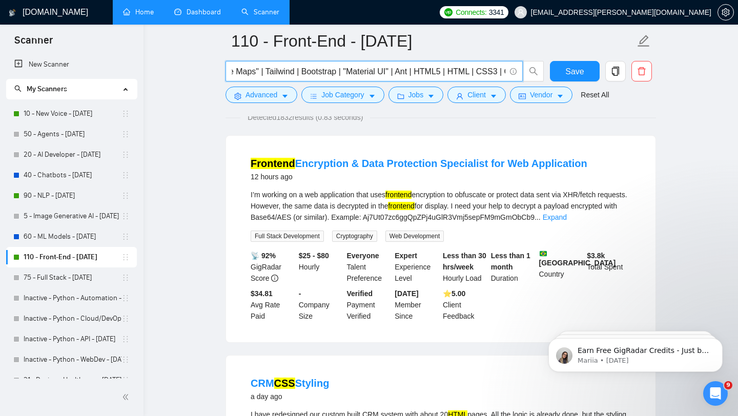
click at [272, 70] on input "(frontend | "front end" | "front-end") () (JavaScript | JS | "React.js" | React…" at bounding box center [369, 71] width 274 height 13
drag, startPoint x: 284, startPoint y: 70, endPoint x: 223, endPoint y: 68, distance: 60.5
click at [223, 68] on div "(frontend | "front end" | "front-end") () (JavaScript | JS | "React.js" | React…" at bounding box center [384, 74] width 323 height 26
click at [359, 68] on input "(frontend | "front end" | "front-end") () (JavaScript | JS | "React.js" | React…" at bounding box center [369, 71] width 274 height 13
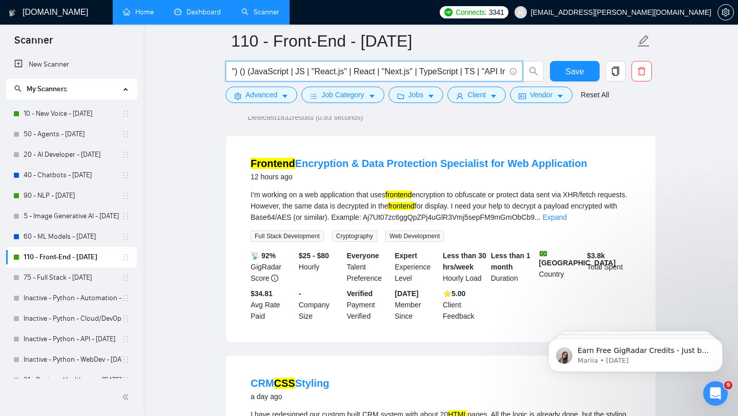
click at [256, 73] on input "(frontend | "front end" | "front-end") () (JavaScript | JS | "React.js" | React…" at bounding box center [369, 71] width 274 height 13
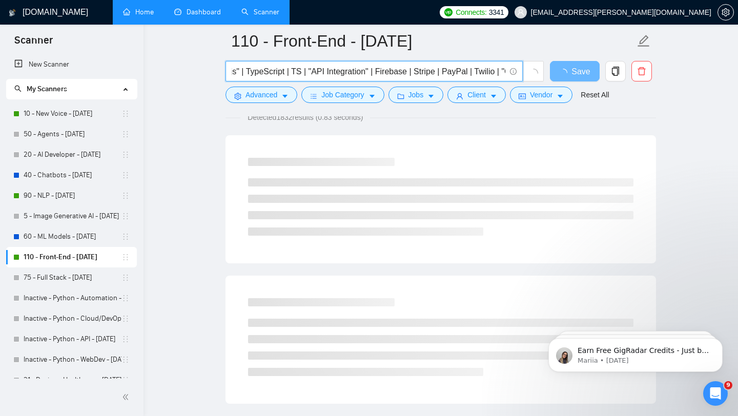
drag, startPoint x: 427, startPoint y: 66, endPoint x: 502, endPoint y: 69, distance: 74.9
click at [503, 69] on input "(frontend | "front end" | "front-end") (JavaScript | JS | "React.js" | React | …" at bounding box center [369, 71] width 274 height 13
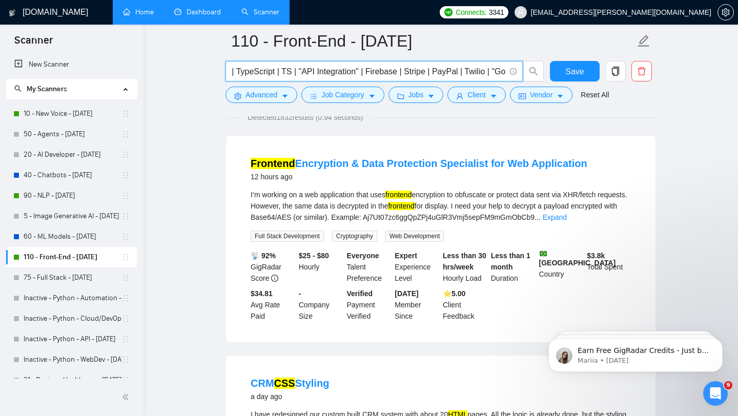
click at [484, 69] on input "(frontend | "front end" | "front-end") (JavaScript | JS | "React.js" | React | …" at bounding box center [369, 71] width 274 height 13
drag, startPoint x: 484, startPoint y: 69, endPoint x: 506, endPoint y: 70, distance: 22.6
click at [506, 70] on span "(frontend | "front end" | "front-end") (JavaScript | JS | "React.js" | React | …" at bounding box center [373, 71] width 297 height 20
click at [453, 73] on input "(frontend | "front end" | "front-end") (JavaScript | JS | "React.js" | React | …" at bounding box center [369, 71] width 274 height 13
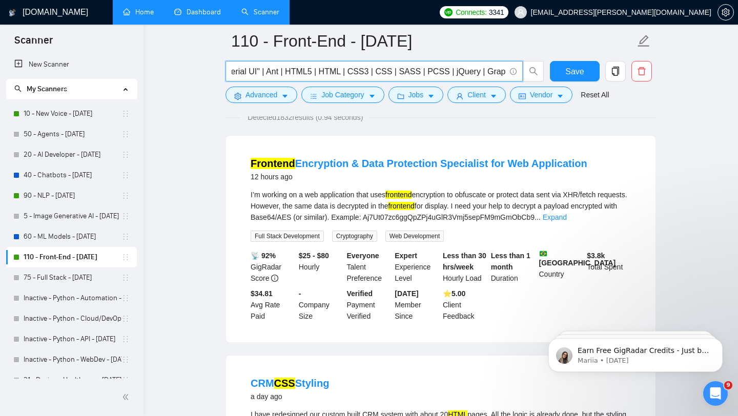
drag, startPoint x: 453, startPoint y: 73, endPoint x: 503, endPoint y: 71, distance: 50.2
click at [503, 71] on input "(frontend | "front end" | "front-end") (JavaScript | JS | "React.js" | React | …" at bounding box center [369, 71] width 274 height 13
click at [458, 70] on input "(frontend | "front end" | "front-end") (JavaScript | JS | "React.js" | React | …" at bounding box center [369, 71] width 274 height 13
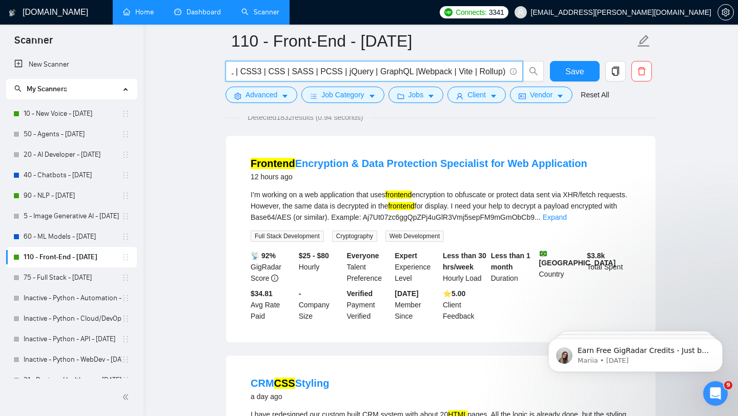
drag, startPoint x: 458, startPoint y: 70, endPoint x: 503, endPoint y: 70, distance: 44.6
click at [503, 70] on input "(frontend | "front end" | "front-end") (JavaScript | JS | "React.js" | React | …" at bounding box center [369, 71] width 274 height 13
click at [475, 70] on input "(frontend | "front end" | "front-end") (JavaScript | JS | "React.js" | React | …" at bounding box center [369, 71] width 274 height 13
click at [502, 71] on input "(frontend | "front end" | "front-end") (JavaScript | JS | "React.js" | React | …" at bounding box center [369, 71] width 274 height 13
paste input "React.js | Redux Toolkit | Next.js | TypeScript | JavaScript | React Query | Re…"
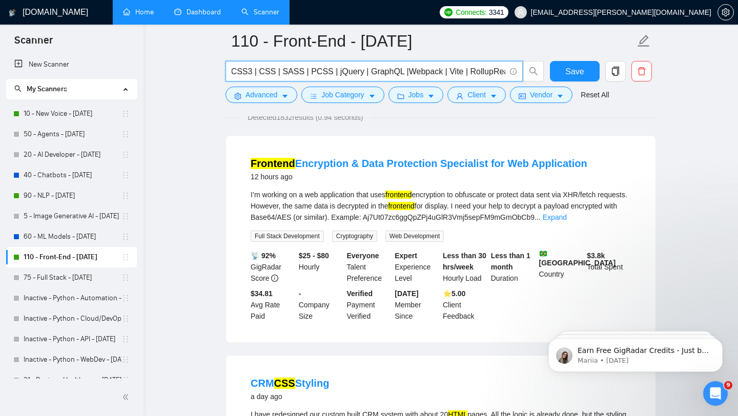
scroll to position [0, 1507]
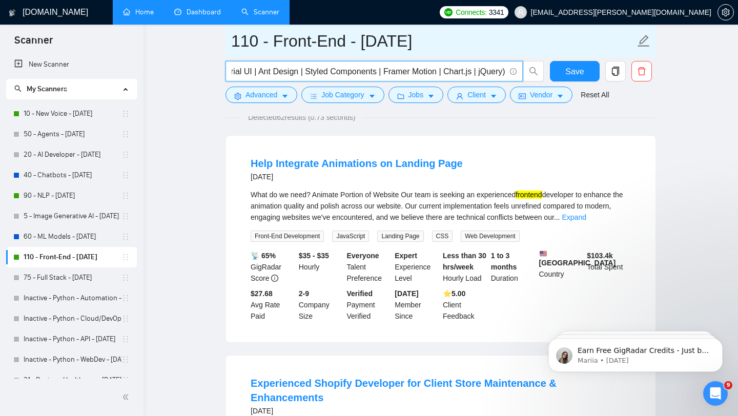
type input "(frontend | "front end" | "front-end") (JavaScript | JS | "React.js" | React | …"
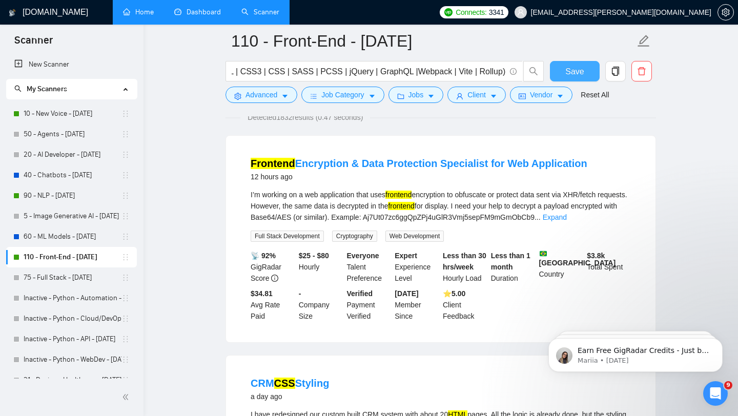
scroll to position [0, 0]
click at [580, 70] on span "Save" at bounding box center [574, 71] width 18 height 13
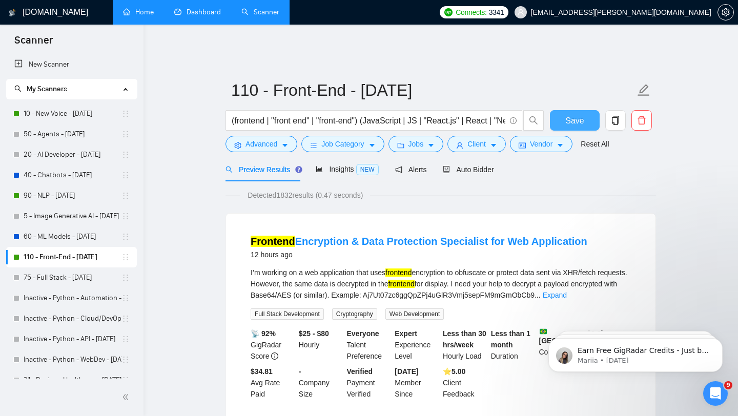
click at [564, 113] on button "Save" at bounding box center [575, 120] width 50 height 20
click at [478, 140] on span "Client" at bounding box center [476, 143] width 18 height 11
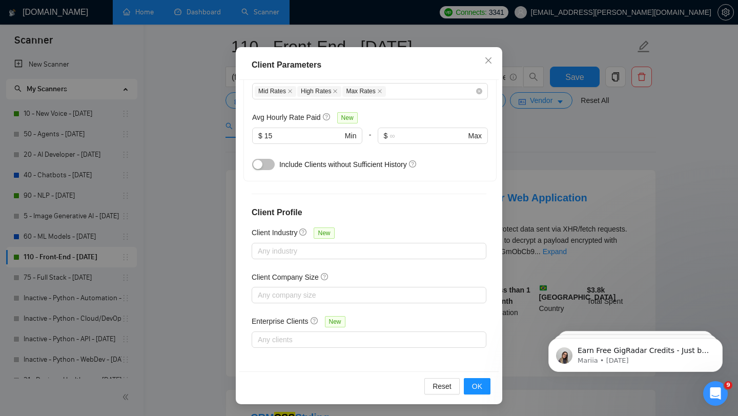
scroll to position [125, 0]
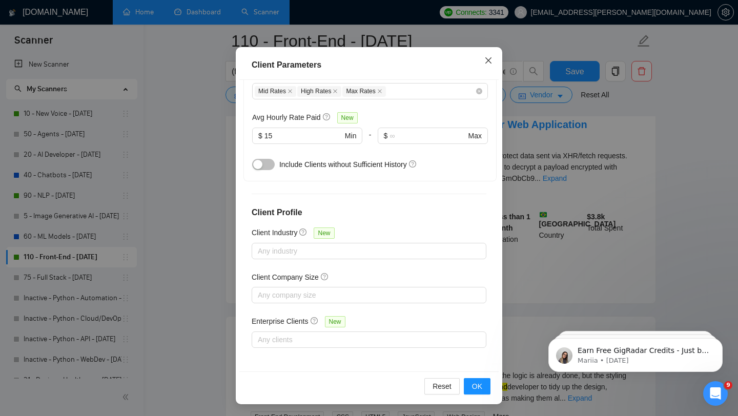
click at [485, 61] on icon "close" at bounding box center [488, 60] width 8 height 8
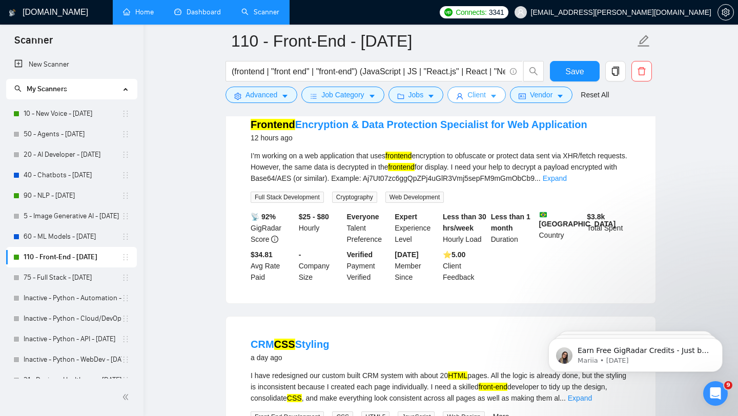
scroll to position [0, 0]
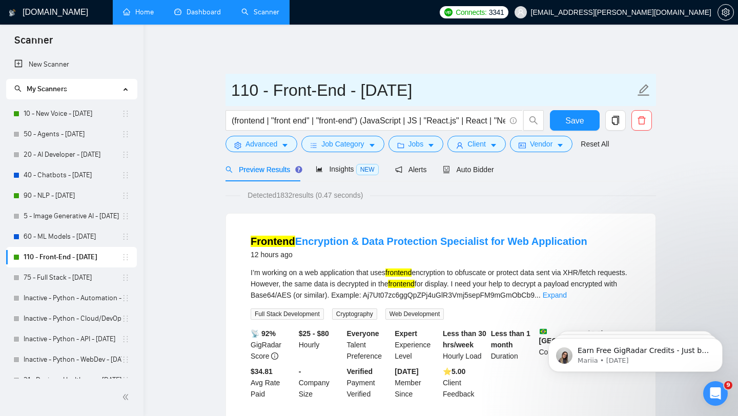
click at [509, 79] on input "110 - Front-End - 2025.08.18" at bounding box center [433, 90] width 404 height 26
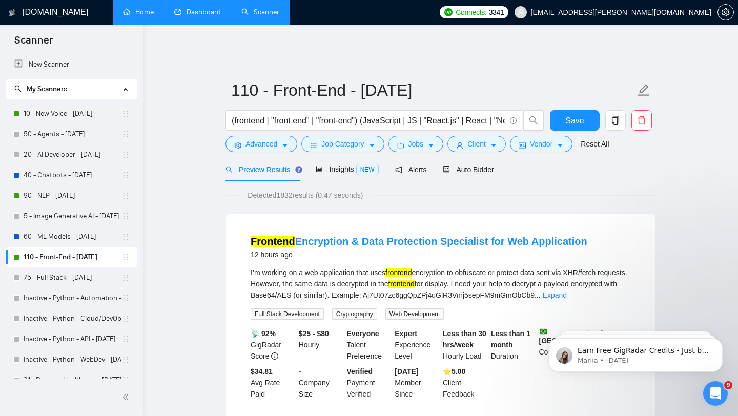
click at [56, 253] on link "110 - Front-End - 2025.08.18" at bounding box center [73, 257] width 98 height 20
click at [180, 10] on link "Dashboard" at bounding box center [197, 12] width 47 height 9
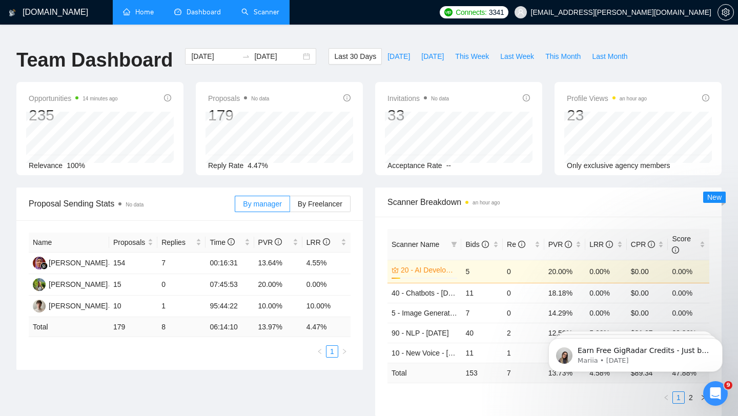
click at [247, 11] on link "Scanner" at bounding box center [260, 12] width 38 height 9
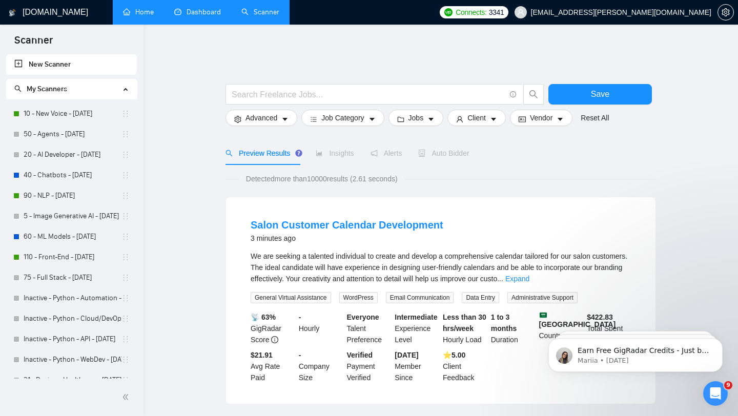
click at [203, 10] on link "Dashboard" at bounding box center [197, 12] width 47 height 9
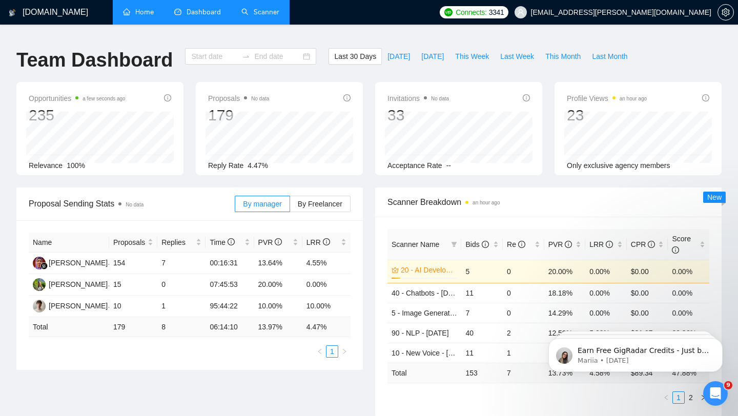
type input "2025-07-20"
type input "2025-08-19"
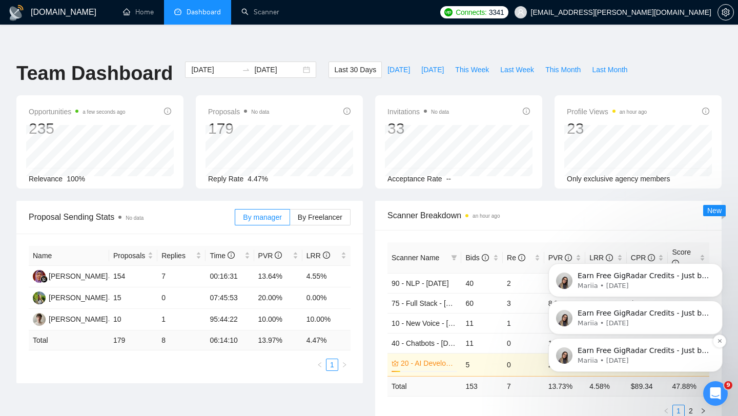
click at [594, 351] on p "Earn Free GigRadar Credits - Just by Sharing Your Story! 💬 Want more credits fo…" at bounding box center [643, 351] width 132 height 10
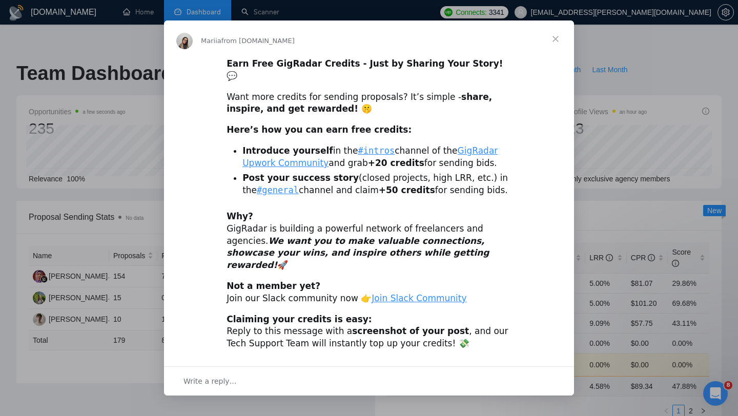
click at [557, 50] on span "Close" at bounding box center [555, 38] width 37 height 37
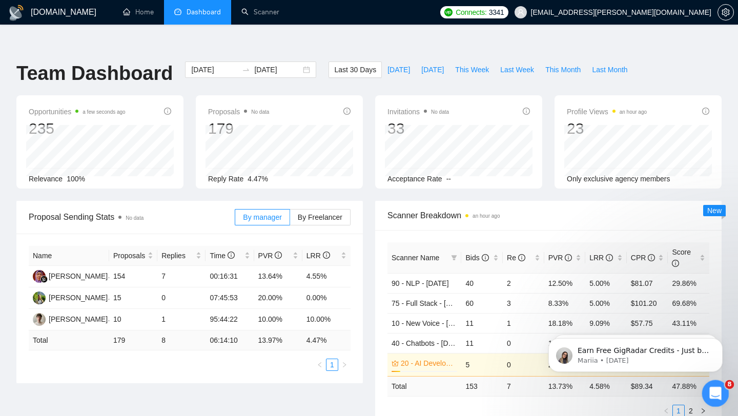
click at [718, 390] on icon "Open Intercom Messenger" at bounding box center [713, 392] width 17 height 17
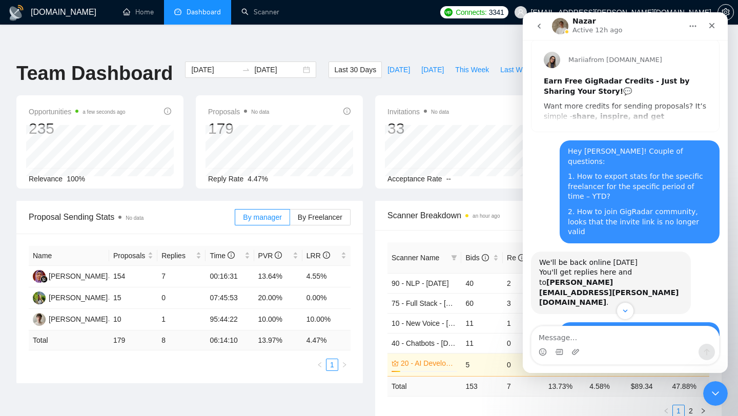
scroll to position [423, 0]
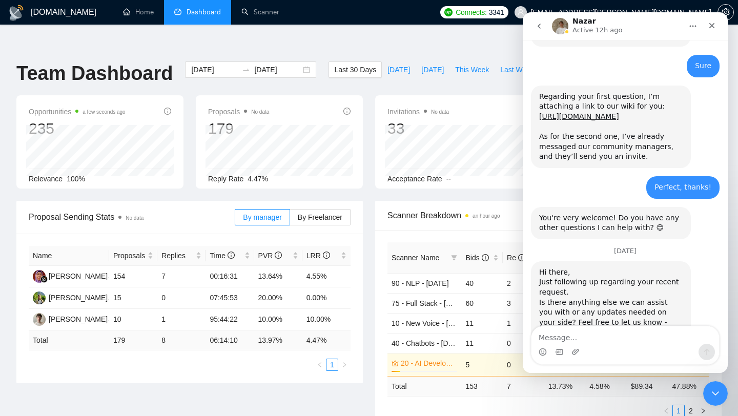
click at [616, 341] on textarea "Message…" at bounding box center [624, 334] width 187 height 17
type textarea "Hey Nazar, nope, it's fine! All good, thanks! :)"
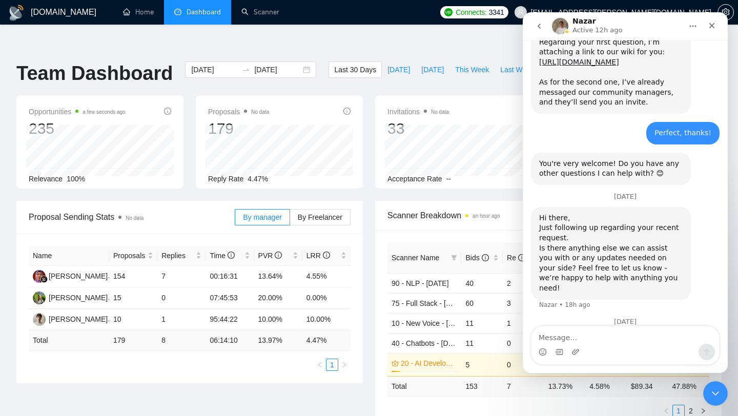
scroll to position [477, 0]
click at [581, 405] on ul "1 2" at bounding box center [548, 411] width 322 height 12
click at [712, 26] on icon "Close" at bounding box center [711, 26] width 8 height 8
